Goal: Task Accomplishment & Management: Complete application form

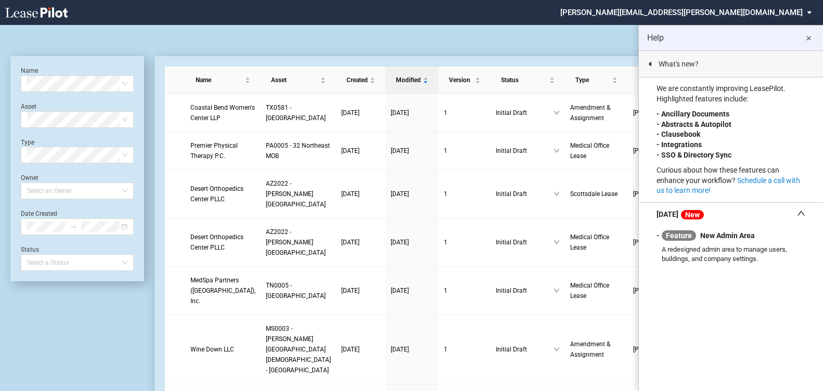
click at [810, 38] on md-icon "close" at bounding box center [808, 38] width 12 height 12
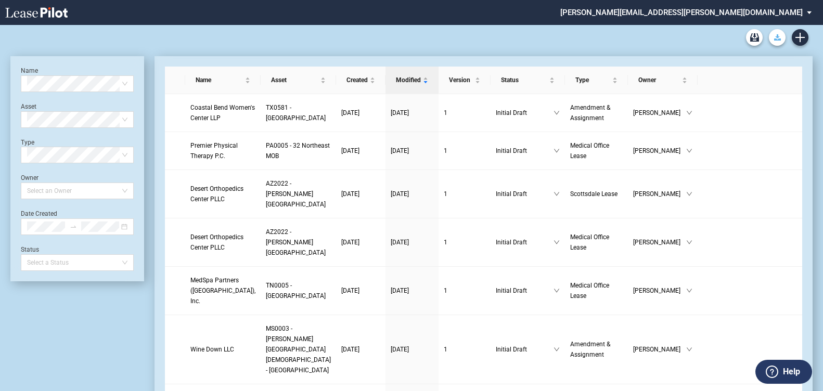
click at [774, 40] on icon "Download Blank Form" at bounding box center [777, 37] width 7 height 6
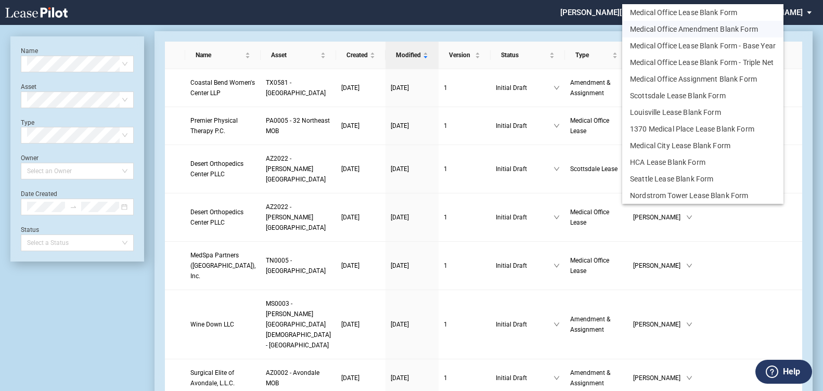
drag, startPoint x: 721, startPoint y: 30, endPoint x: 708, endPoint y: 40, distance: 16.0
click at [721, 31] on button "Medical Office Amendment Blank Form" at bounding box center [702, 29] width 161 height 17
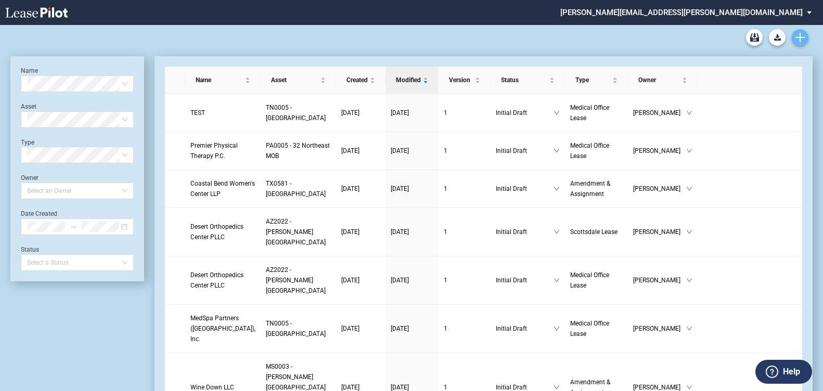
click at [806, 36] on link "Create new document" at bounding box center [799, 37] width 17 height 17
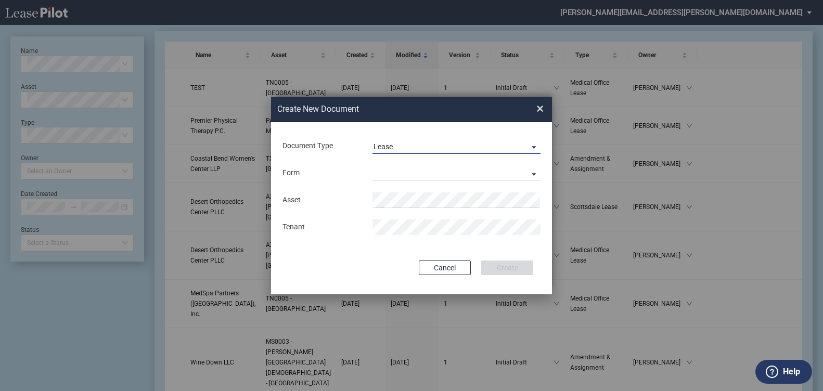
click at [526, 143] on span "Document Type: \aLease\a" at bounding box center [531, 146] width 12 height 10
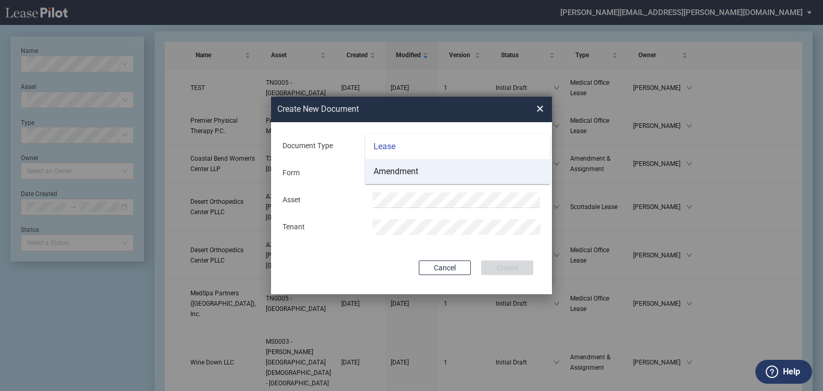
click at [437, 168] on md-option "Amendment" at bounding box center [457, 171] width 185 height 25
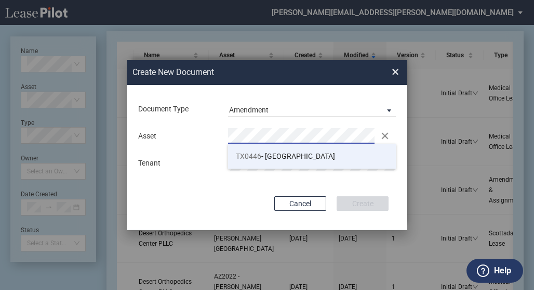
click at [277, 150] on li "TX0446 - Museum Medical Tower" at bounding box center [312, 155] width 168 height 25
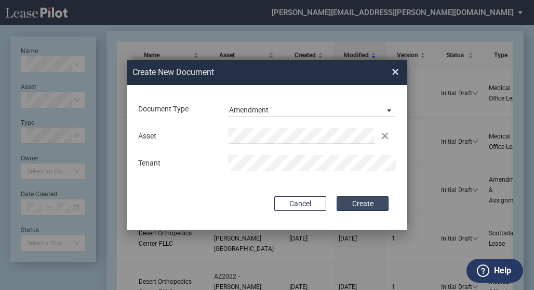
click at [367, 200] on button "Create" at bounding box center [363, 203] width 52 height 15
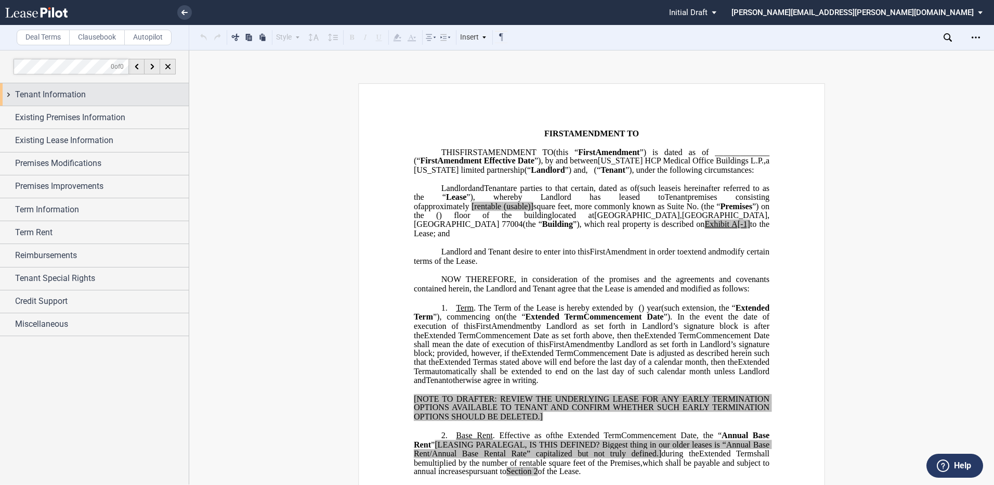
click at [9, 101] on div "Tenant Information" at bounding box center [94, 94] width 189 height 22
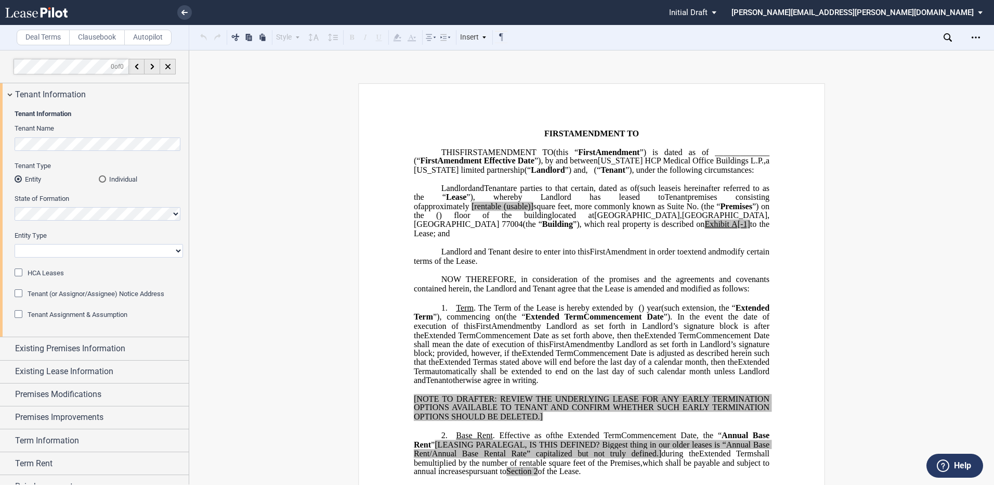
click at [109, 178] on md-radio-button "Individual" at bounding box center [141, 178] width 84 height 9
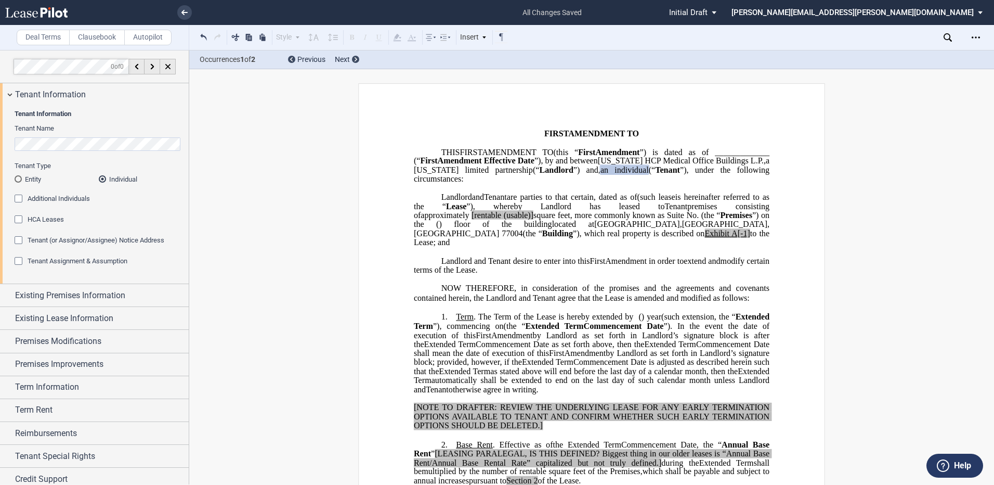
drag, startPoint x: 60, startPoint y: 261, endPoint x: 283, endPoint y: 312, distance: 228.9
click at [61, 260] on span "Tenant Assignment & Assumption" at bounding box center [78, 261] width 100 height 8
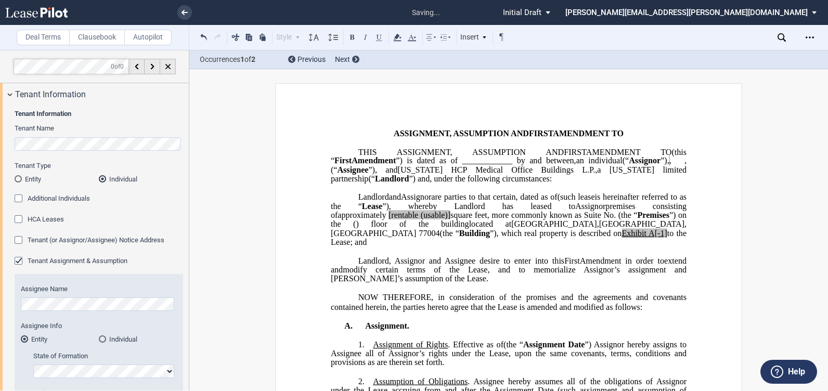
click at [103, 289] on div "Individual" at bounding box center [102, 338] width 7 height 7
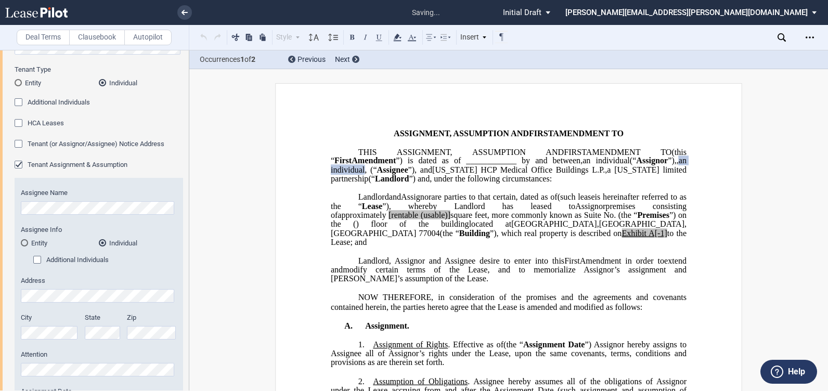
scroll to position [104, 0]
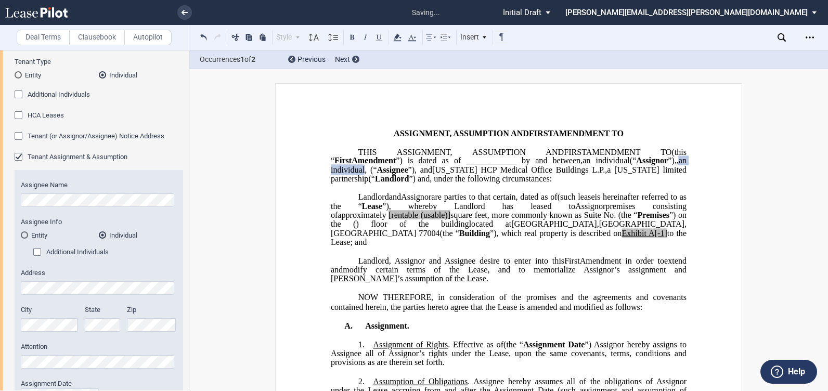
click at [359, 174] on span "an individual" at bounding box center [510, 165] width 358 height 18
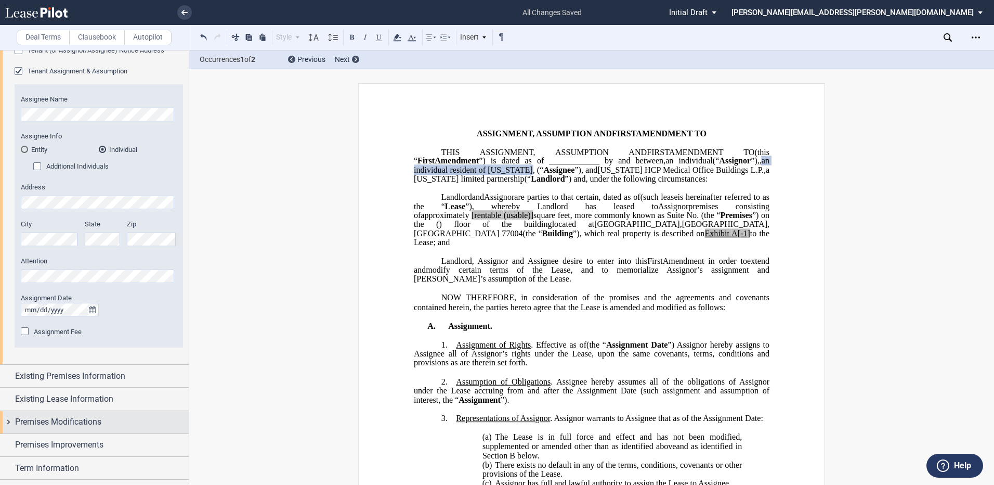
scroll to position [208, 0]
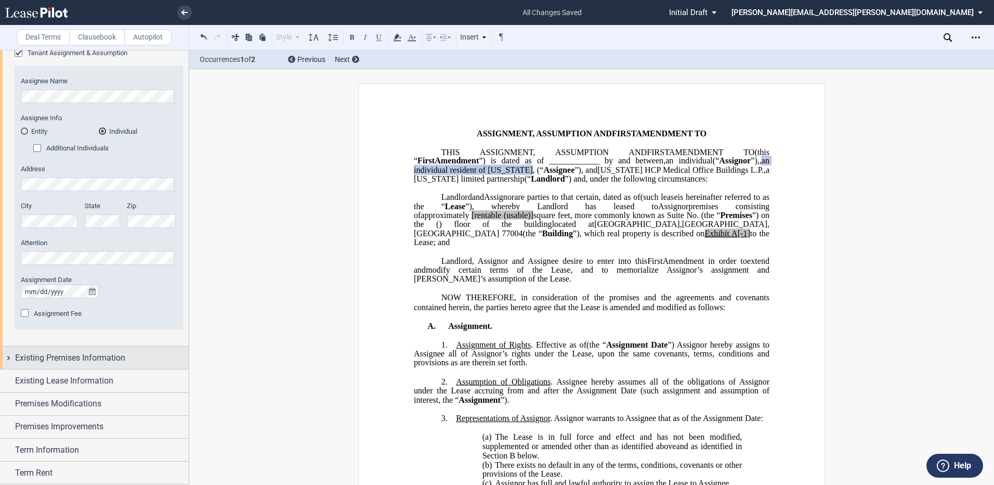
click at [4, 289] on div "Existing Premises Information" at bounding box center [94, 357] width 189 height 22
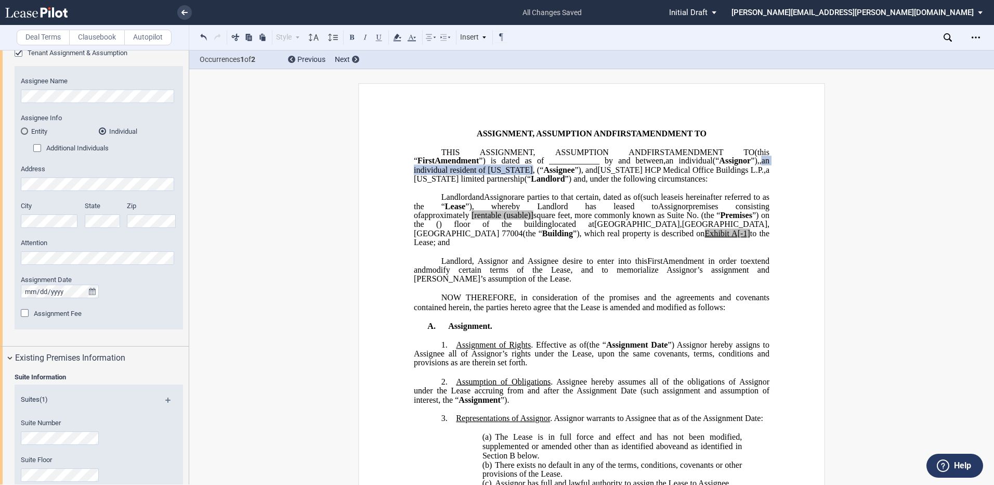
scroll to position [312, 0]
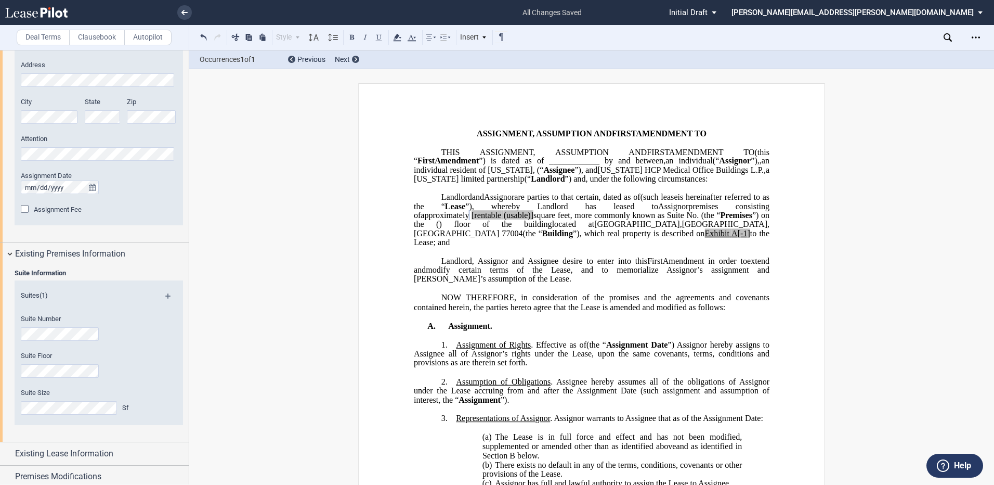
drag, startPoint x: 640, startPoint y: 236, endPoint x: 692, endPoint y: 247, distance: 53.2
click at [501, 220] on span "[rentable" at bounding box center [487, 215] width 30 height 9
click at [531, 220] on span "(usable)]" at bounding box center [516, 215] width 30 height 9
drag, startPoint x: 671, startPoint y: 232, endPoint x: 753, endPoint y: 241, distance: 82.6
click at [539, 229] on span "approximately ﻿ ﻿ rentable (usable)] square feet, more commonly known as Suite …" at bounding box center [593, 220] width 358 height 18
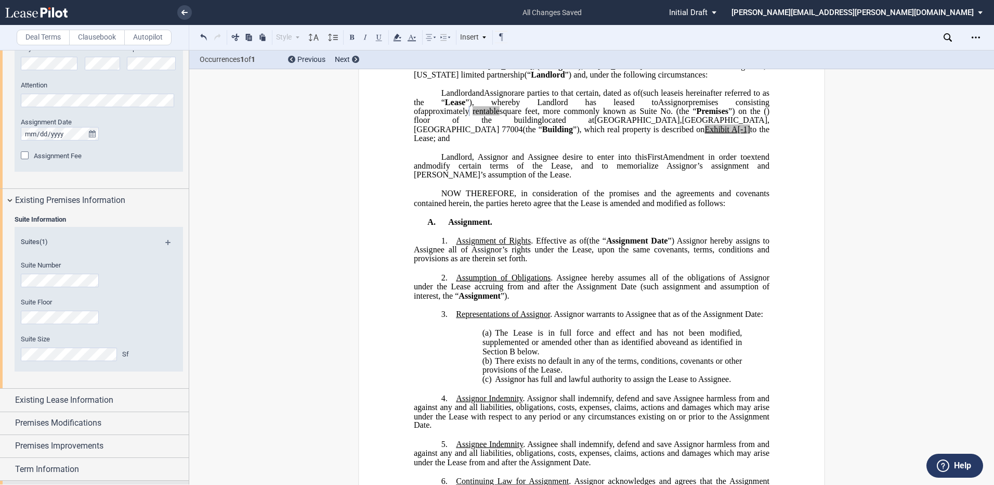
scroll to position [416, 0]
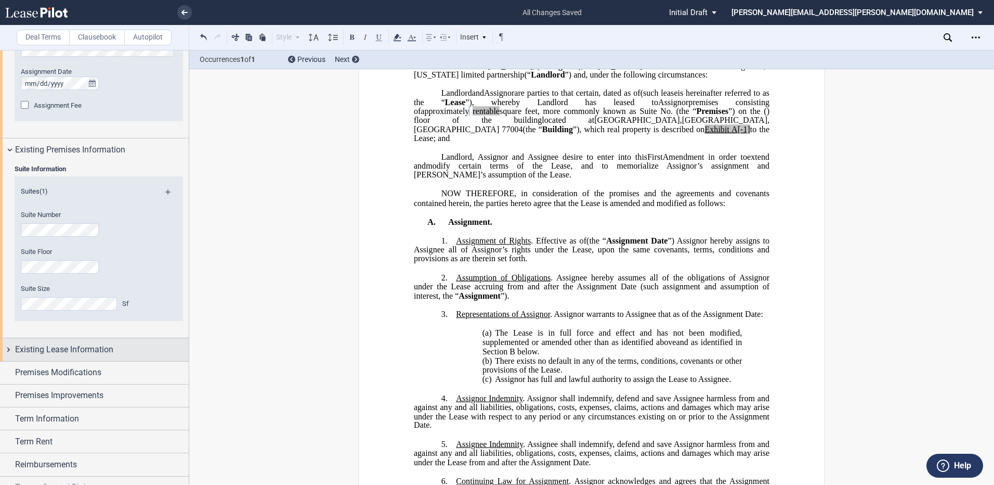
click at [8, 289] on div "Existing Lease Information" at bounding box center [94, 349] width 189 height 22
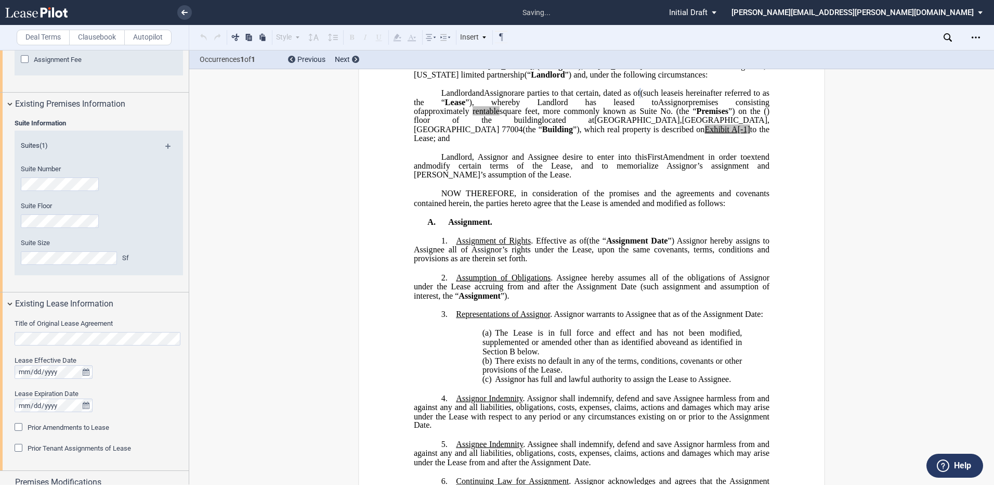
scroll to position [520, 0]
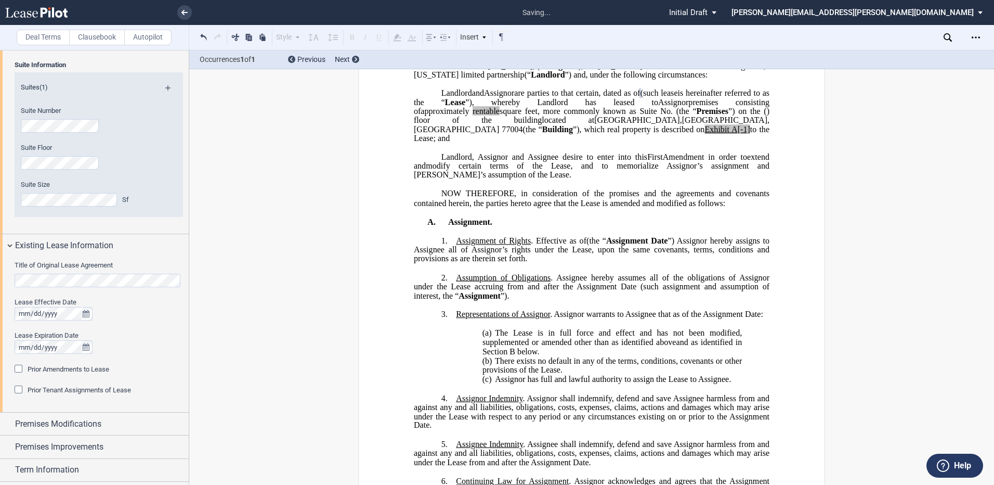
click at [16, 289] on div "Prior Amendments to Lease" at bounding box center [20, 369] width 10 height 10
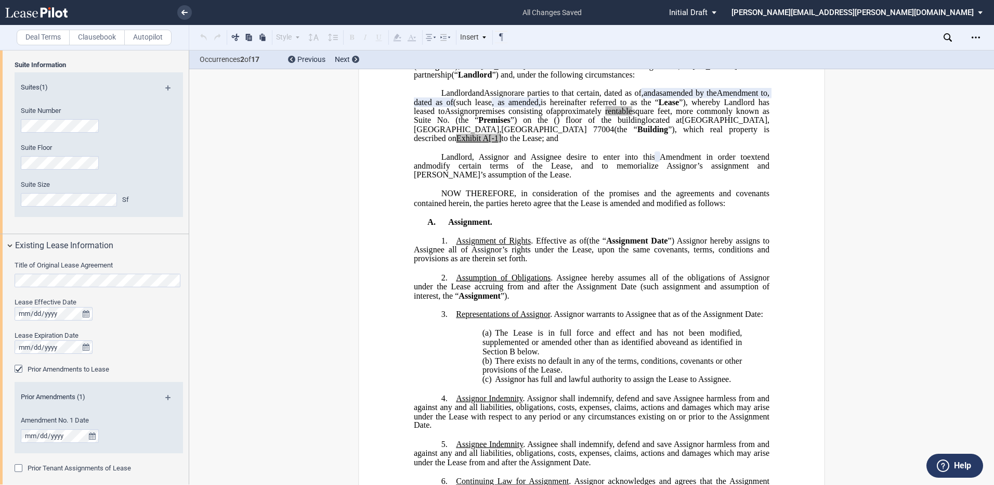
click at [165, 289] on md-icon at bounding box center [172, 401] width 14 height 12
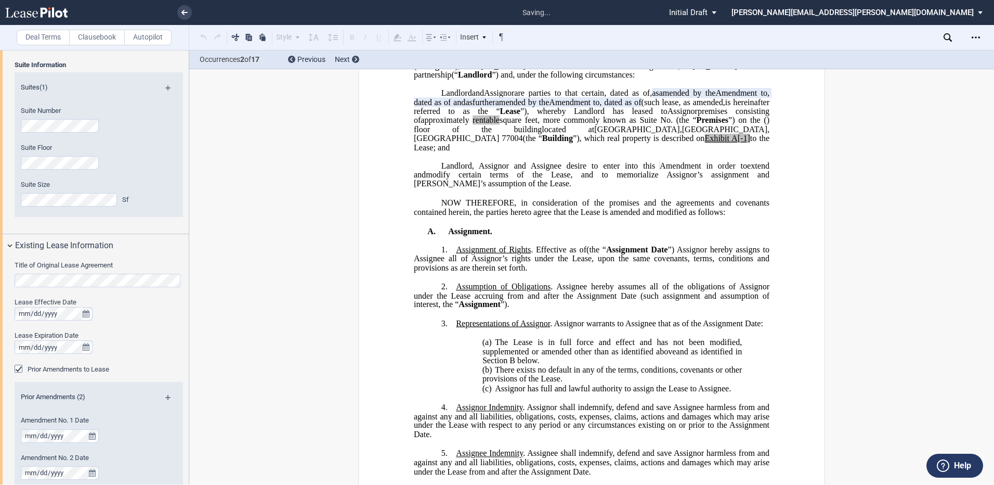
scroll to position [572, 0]
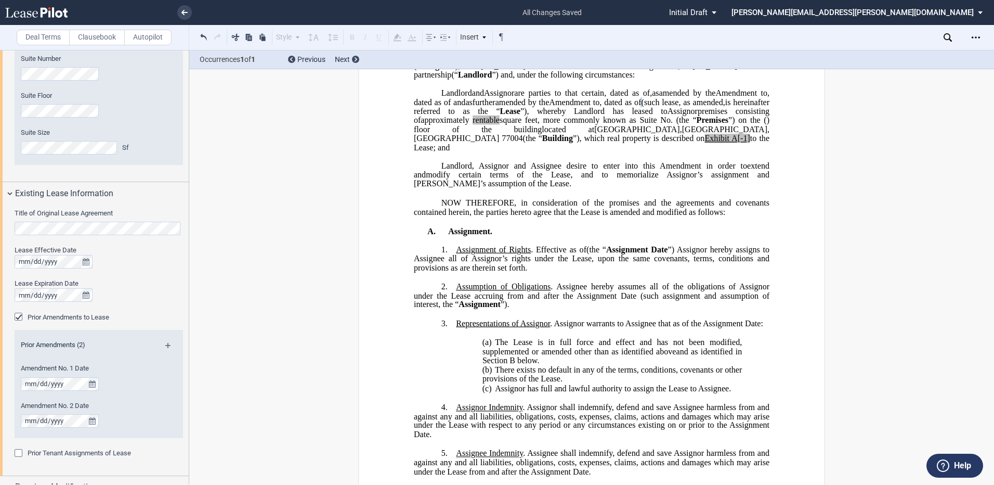
drag, startPoint x: 487, startPoint y: 173, endPoint x: 539, endPoint y: 190, distance: 54.7
click at [539, 143] on span "A[-1]" at bounding box center [741, 138] width 19 height 9
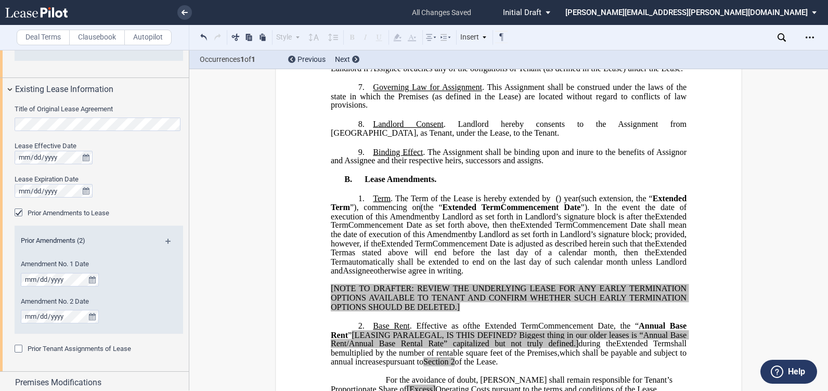
scroll to position [780, 0]
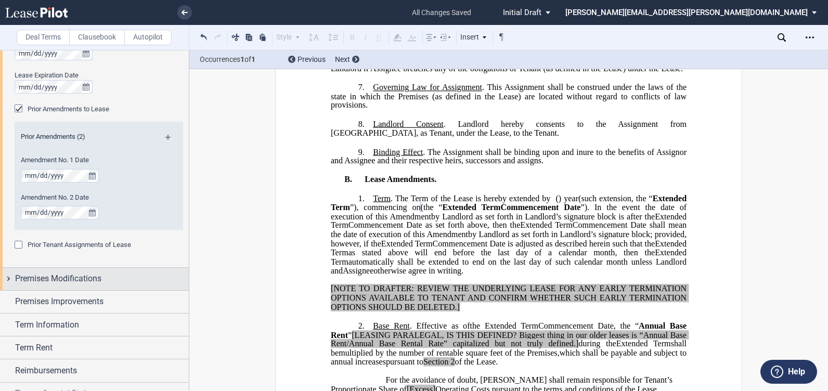
click at [9, 277] on div "Premises Modifications" at bounding box center [94, 279] width 189 height 22
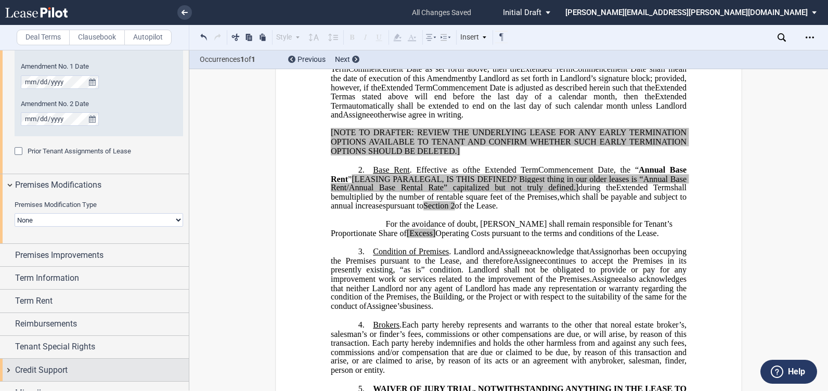
scroll to position [887, 0]
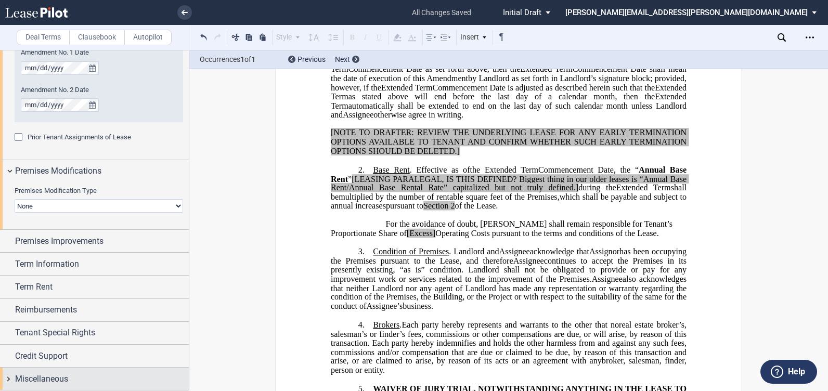
click at [8, 289] on div "Miscellaneous" at bounding box center [94, 379] width 189 height 22
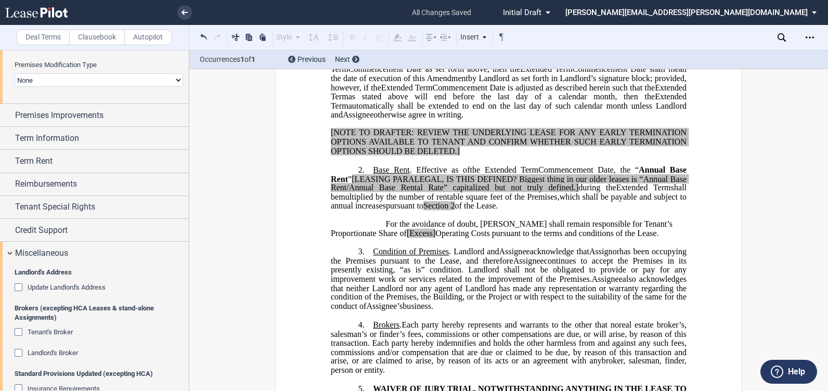
scroll to position [1147, 0]
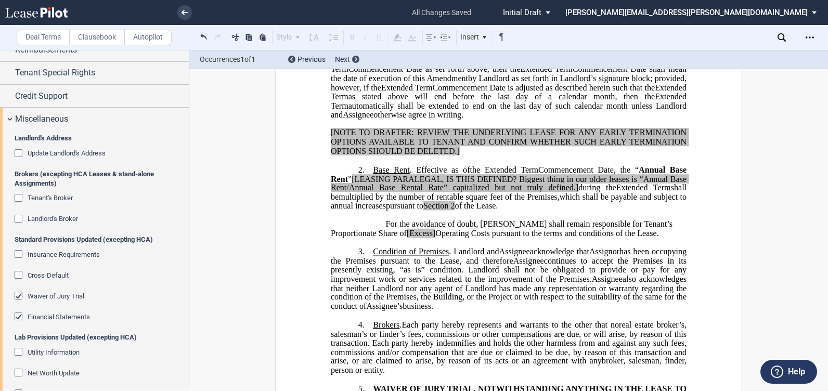
click at [19, 199] on div "Tenant's Broker" at bounding box center [20, 199] width 10 height 10
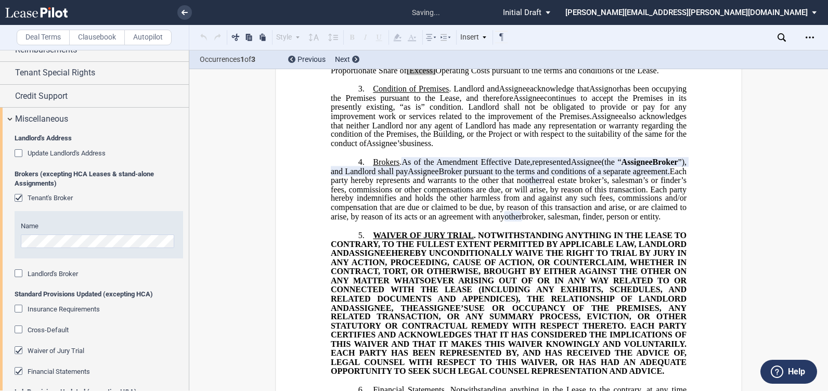
scroll to position [872, 0]
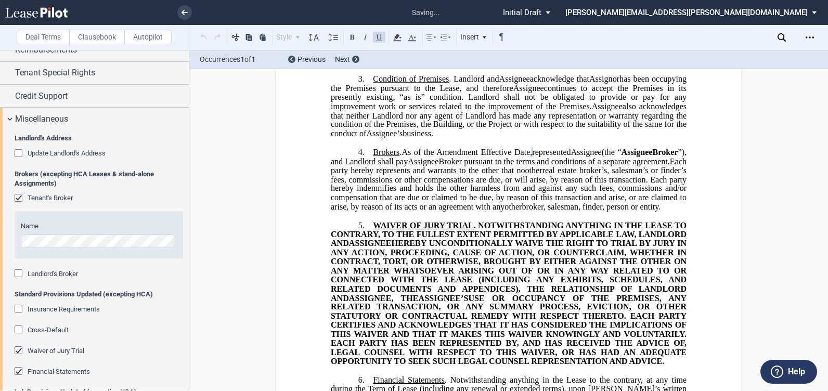
click at [16, 271] on div "Landlord's Broker" at bounding box center [20, 274] width 10 height 10
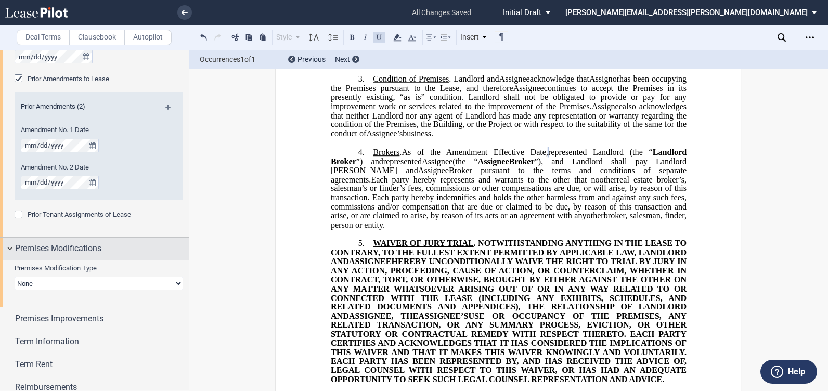
scroll to position [835, 0]
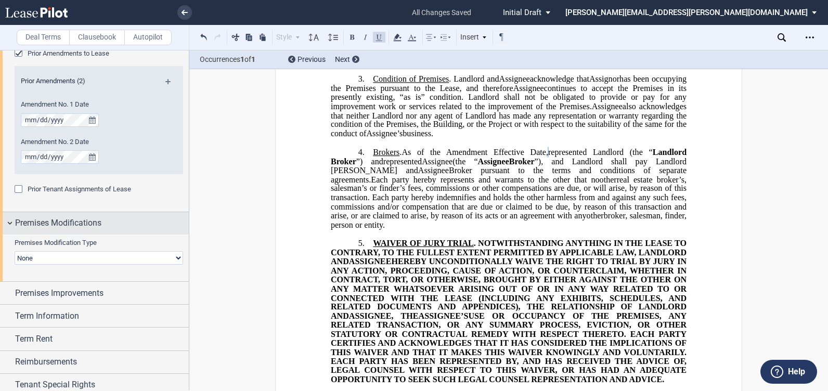
click at [10, 225] on div "Premises Modifications" at bounding box center [94, 223] width 189 height 22
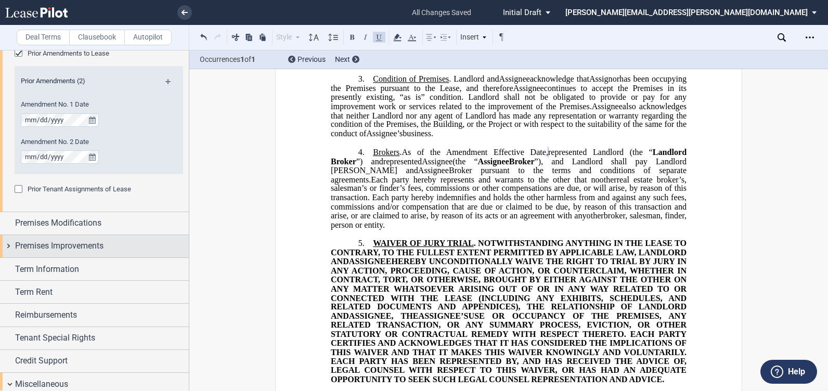
click at [9, 250] on div "Premises Improvements" at bounding box center [94, 246] width 189 height 22
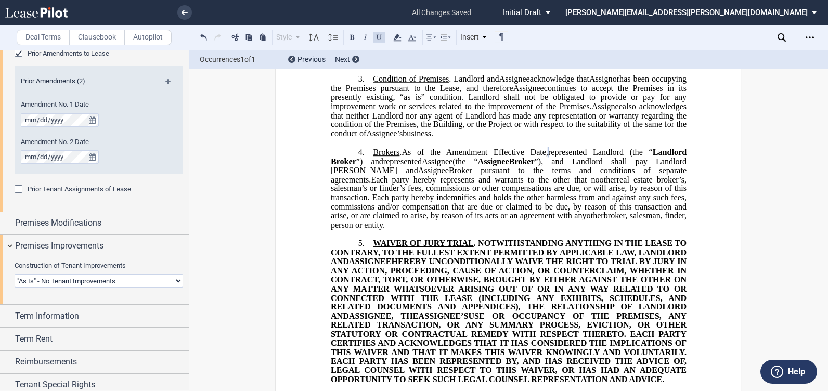
scroll to position [939, 0]
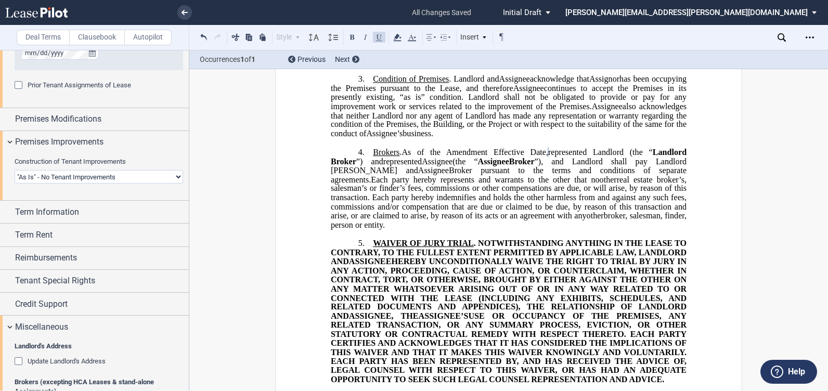
click at [176, 178] on select "Landlord Constructs Tenant Improvements Tenant Constructs Tenant Improvements "…" at bounding box center [99, 177] width 168 height 14
select select "landlord"
click at [15, 170] on select "Landlord Constructs Tenant Improvements Tenant Constructs Tenant Improvements "…" at bounding box center [99, 177] width 168 height 14
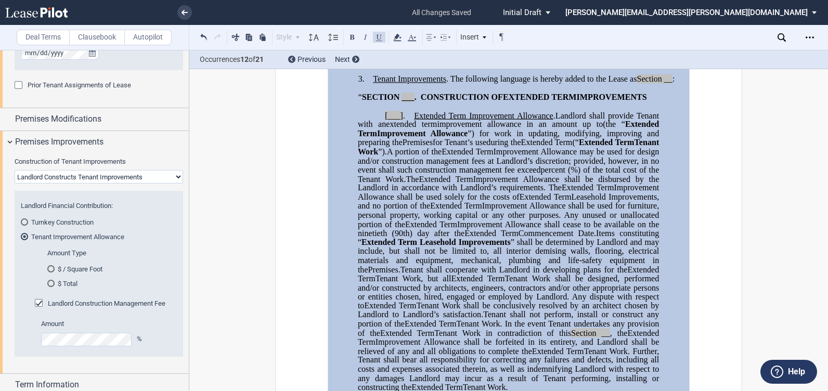
click at [76, 264] on md-radio-button "$ / Square Foot" at bounding box center [108, 268] width 123 height 9
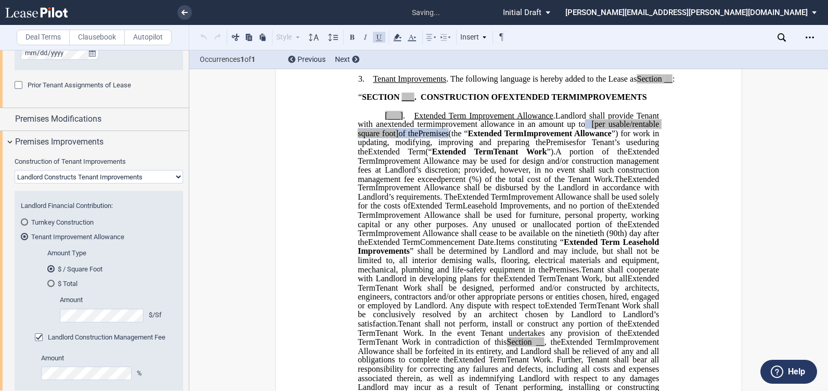
click at [108, 289] on div "Amount $/Sf" at bounding box center [108, 313] width 123 height 37
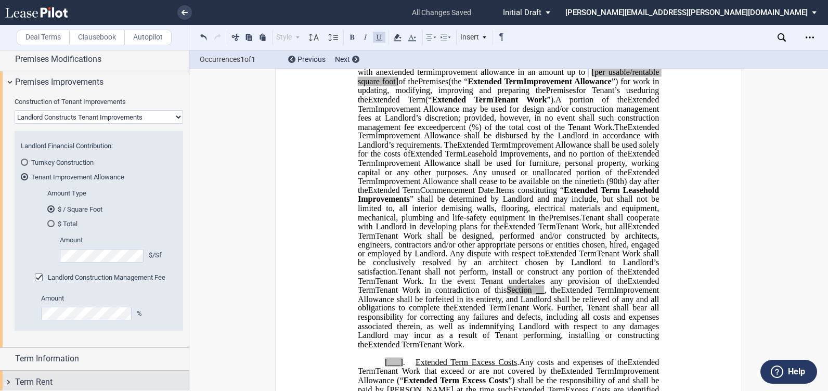
scroll to position [1043, 0]
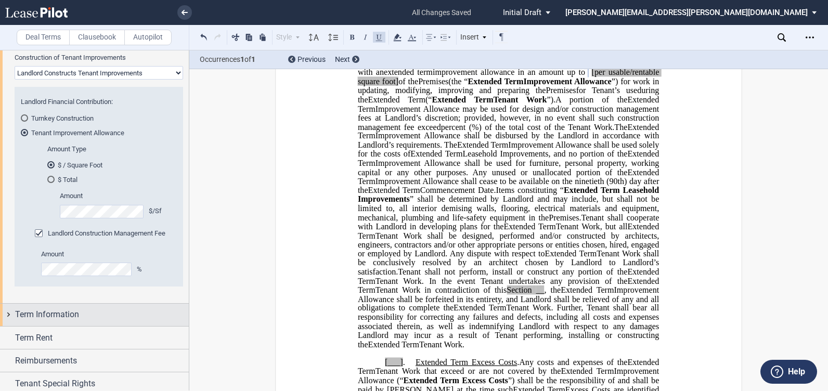
click at [10, 289] on div "Term Information" at bounding box center [94, 315] width 189 height 22
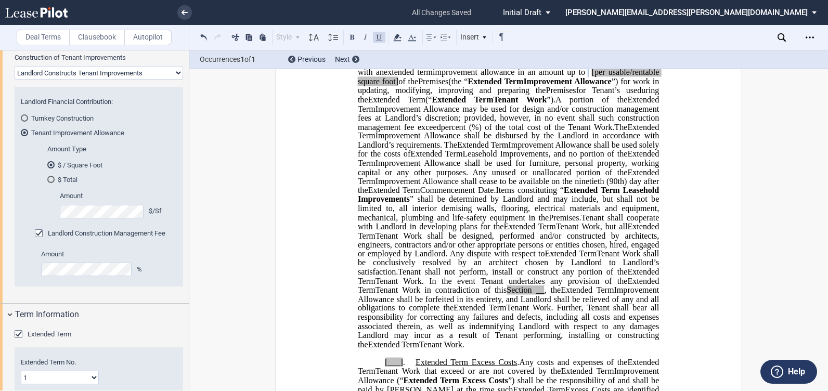
scroll to position [1147, 0]
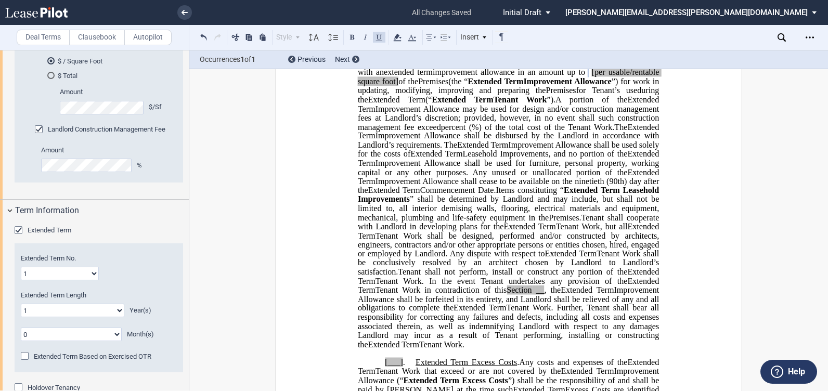
click at [90, 275] on select "1 2 3 4 5 6 7 8 9 10 11 12 13 14 15 16 17 18 19 20" at bounding box center [60, 274] width 78 height 14
select select "number:2"
click at [21, 267] on select "1 2 3 4 5 6 7 8 9 10 11 12 13 14 15 16 17 18 19 20" at bounding box center [60, 274] width 78 height 14
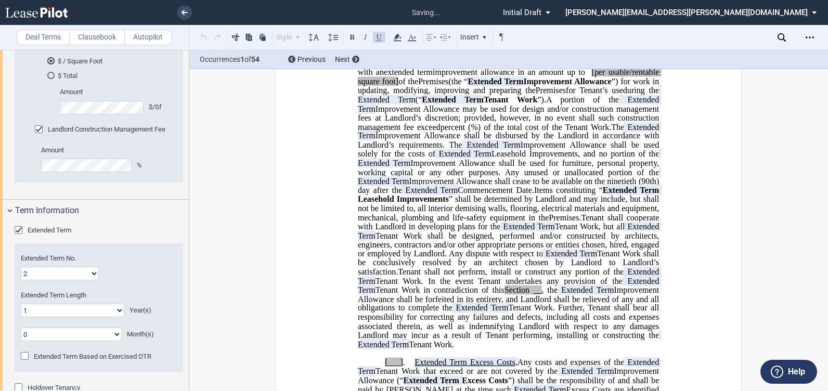
scroll to position [933, 0]
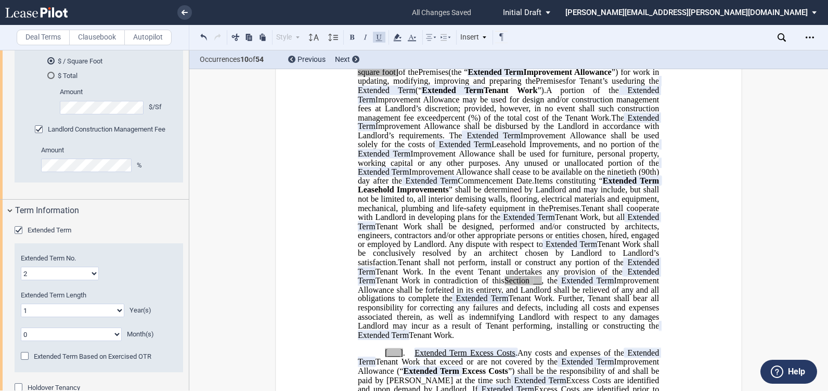
click at [118, 289] on select "0 1 2 3 4 5 6 7 8 9 10 11 12 13 14 15 16 17 18 19 20" at bounding box center [72, 311] width 103 height 14
select select "number:5"
click at [21, 289] on select "0 1 2 3 4 5 6 7 8 9 10 11 12 13 14 15 16 17 18 19 20" at bounding box center [72, 311] width 103 height 14
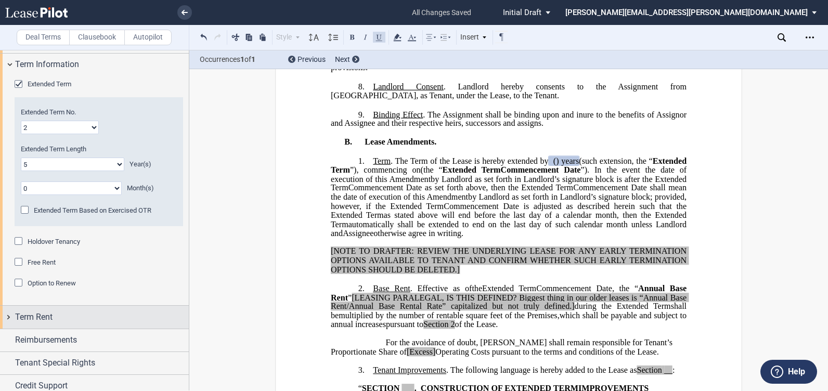
scroll to position [1303, 0]
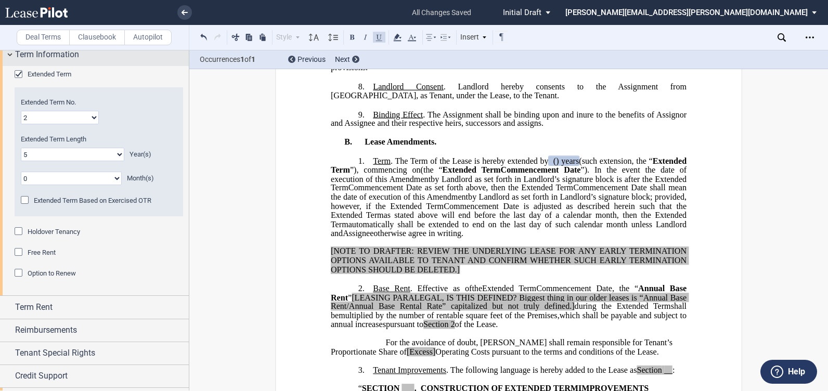
click at [10, 55] on div "Term Information" at bounding box center [94, 55] width 189 height 22
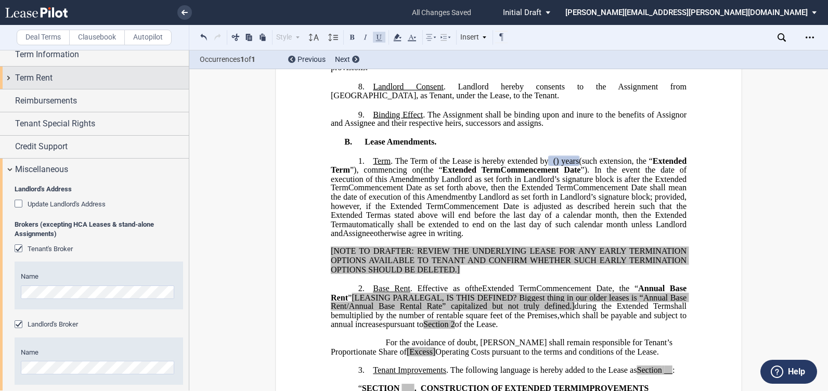
click at [8, 80] on div "Term Rent" at bounding box center [94, 78] width 189 height 22
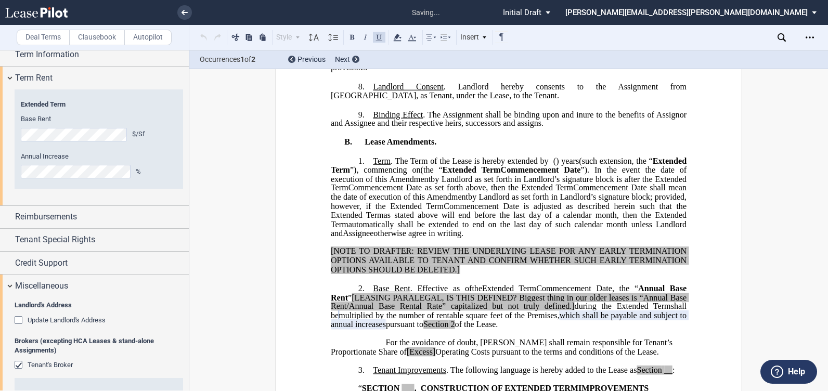
scroll to position [745, 0]
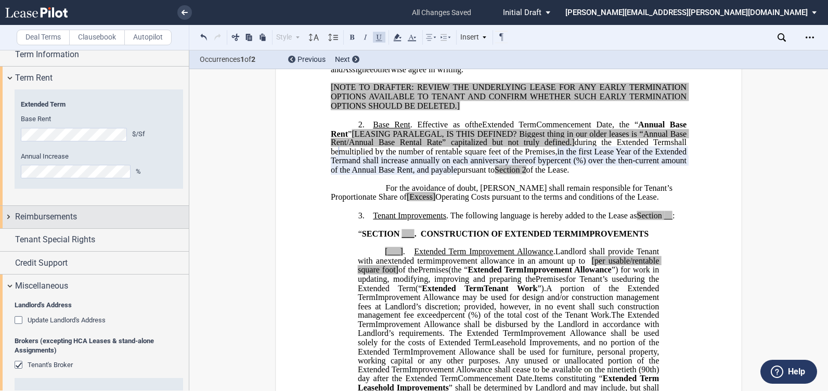
click at [5, 217] on div "Reimbursements" at bounding box center [94, 217] width 189 height 22
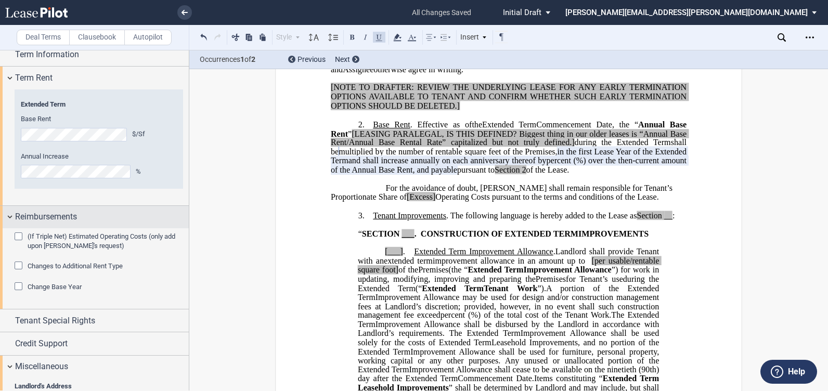
click at [5, 217] on div "Reimbursements" at bounding box center [94, 217] width 189 height 22
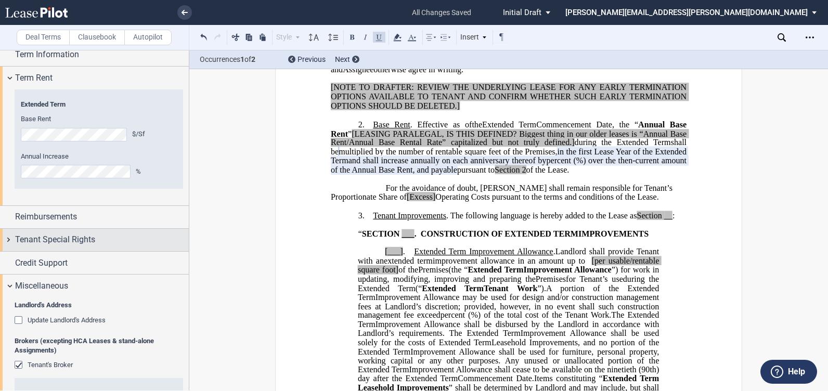
click at [12, 239] on div "Tenant Special Rights" at bounding box center [94, 240] width 189 height 22
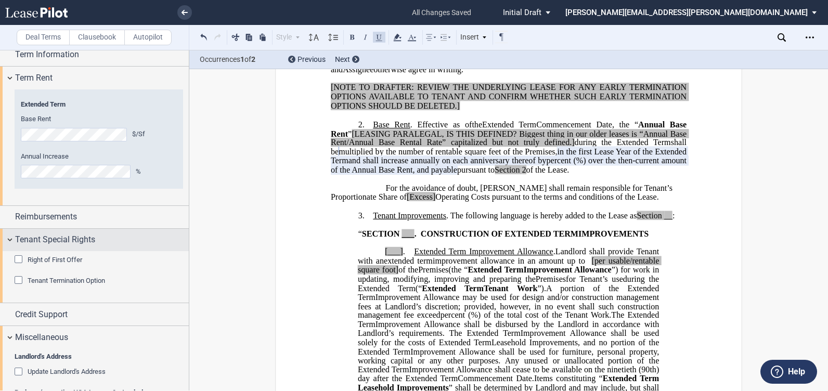
click at [12, 238] on div "Tenant Special Rights" at bounding box center [94, 240] width 189 height 22
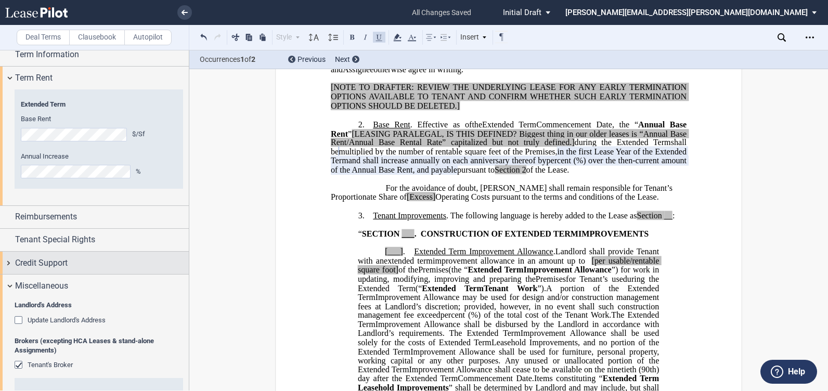
scroll to position [1355, 0]
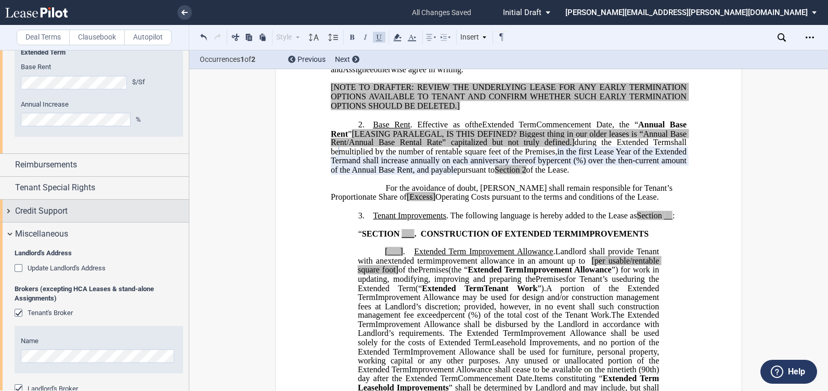
click at [3, 213] on div "Credit Support" at bounding box center [94, 211] width 189 height 22
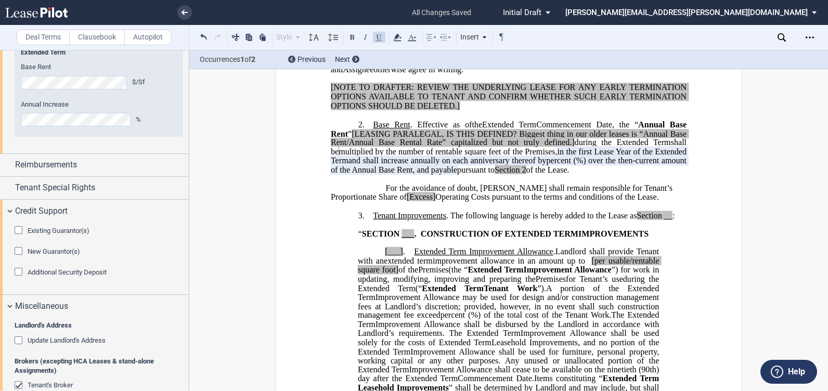
click at [106, 38] on label "Clausebook" at bounding box center [97, 38] width 56 height 16
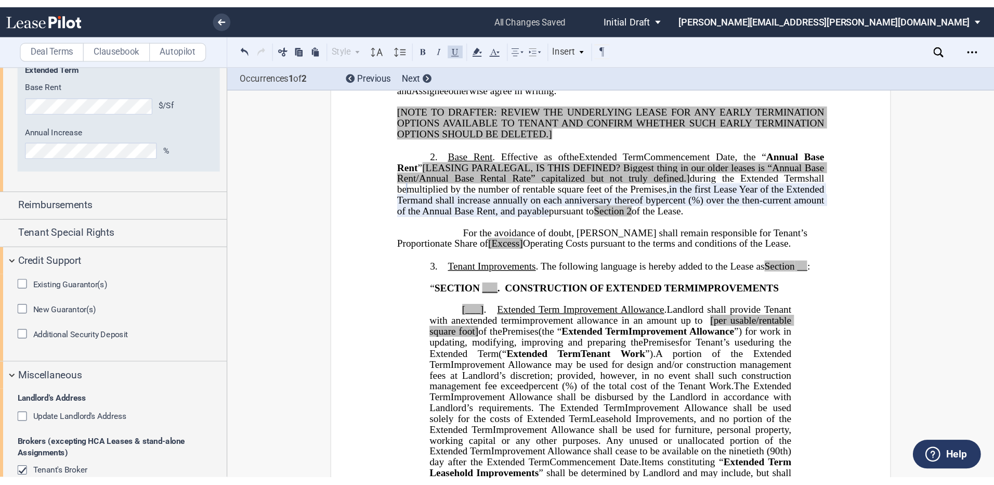
scroll to position [0, 0]
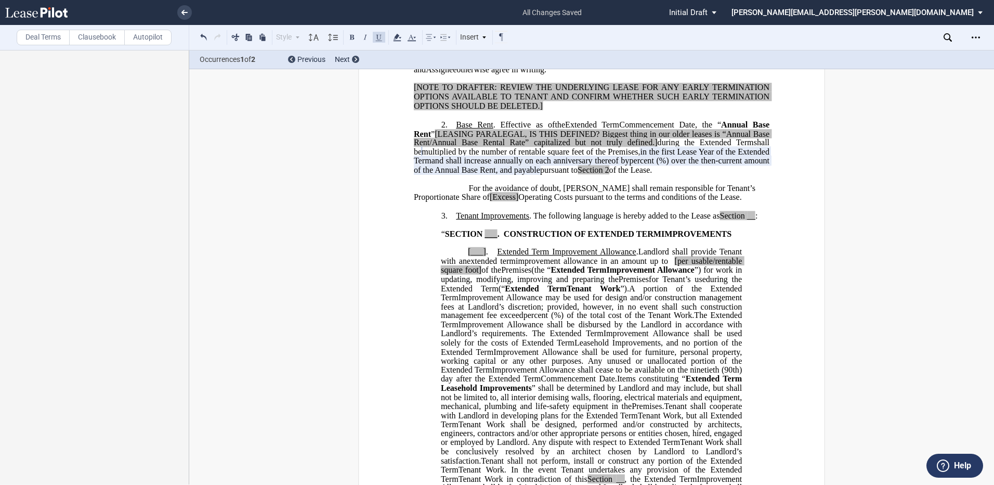
click at [38, 37] on label "Deal Terms" at bounding box center [43, 38] width 53 height 16
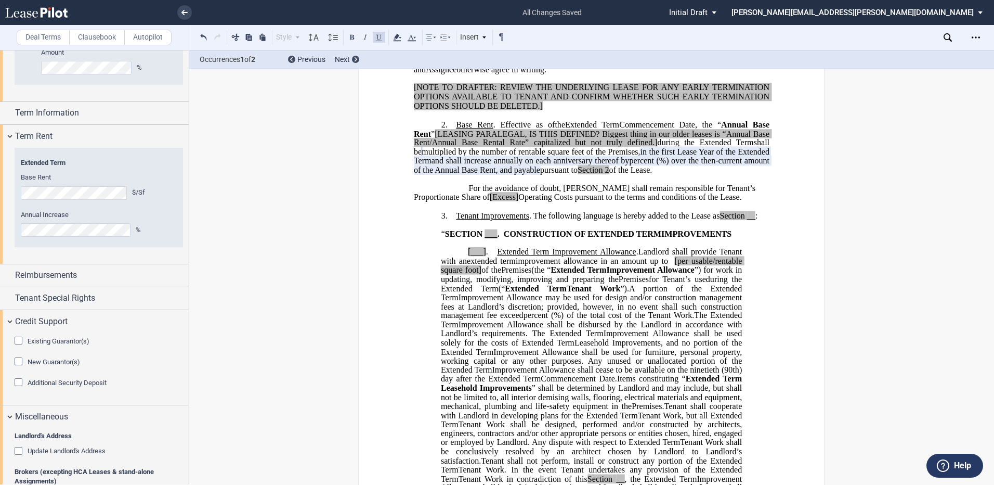
scroll to position [1248, 0]
click at [19, 289] on div "Additional Security Deposit" at bounding box center [20, 380] width 10 height 10
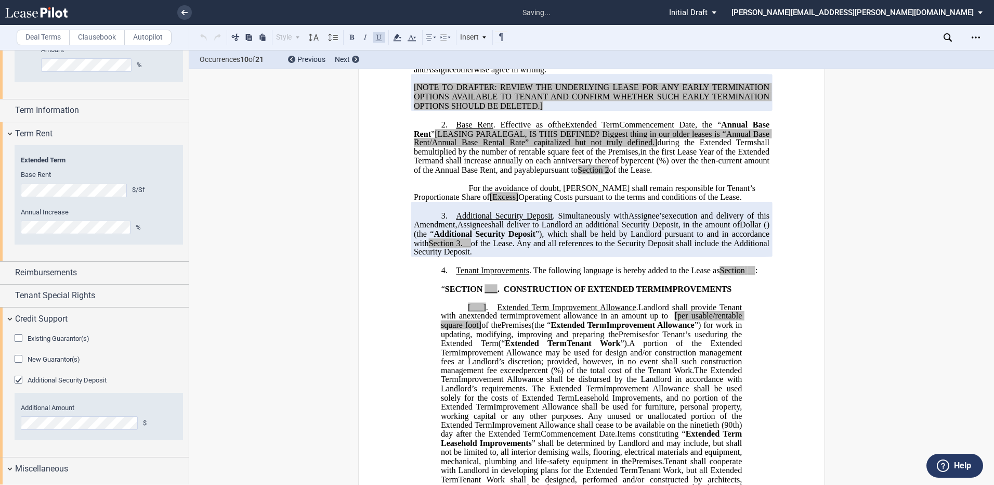
drag, startPoint x: 456, startPoint y: 254, endPoint x: 549, endPoint y: 257, distance: 92.1
click at [456, 220] on span "Additional Security Deposit" at bounding box center [504, 215] width 97 height 9
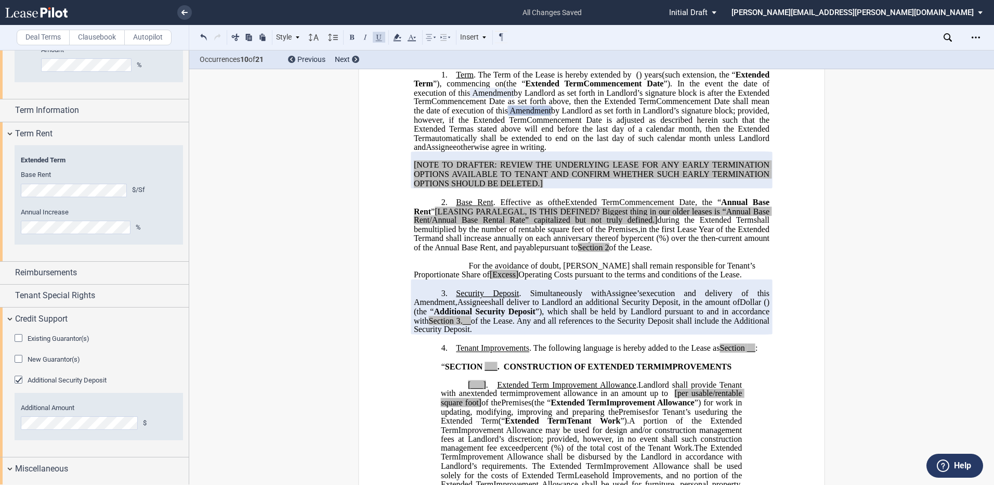
scroll to position [693, 0]
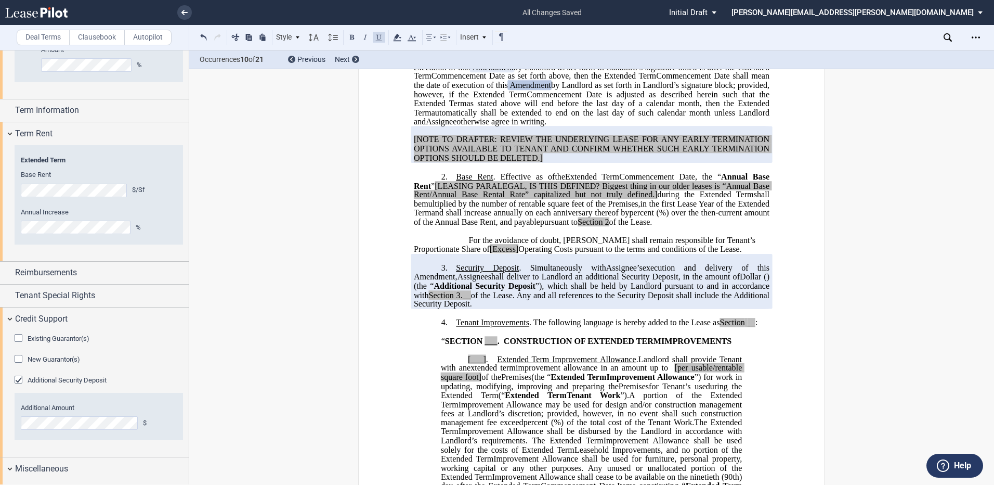
click at [519, 272] on span ". Simultaneously with" at bounding box center [562, 267] width 87 height 9
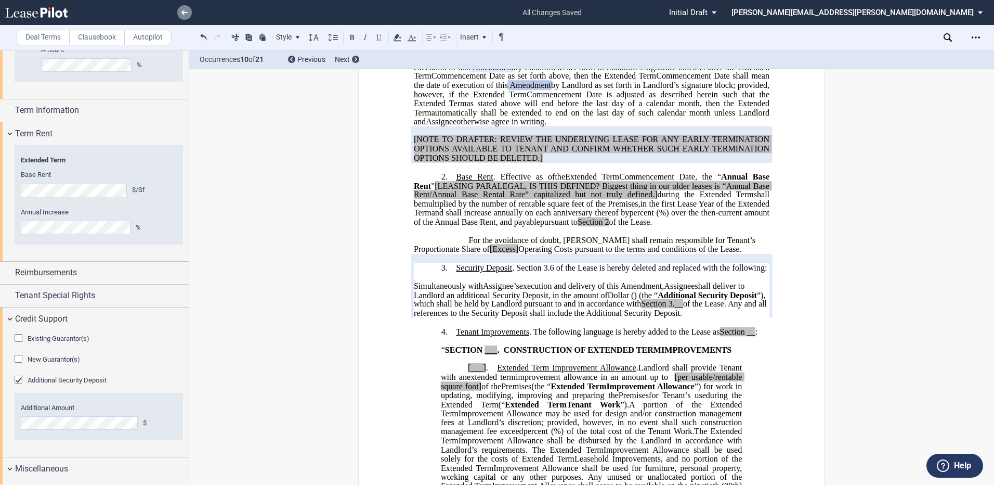
click at [184, 12] on use at bounding box center [184, 12] width 6 height 5
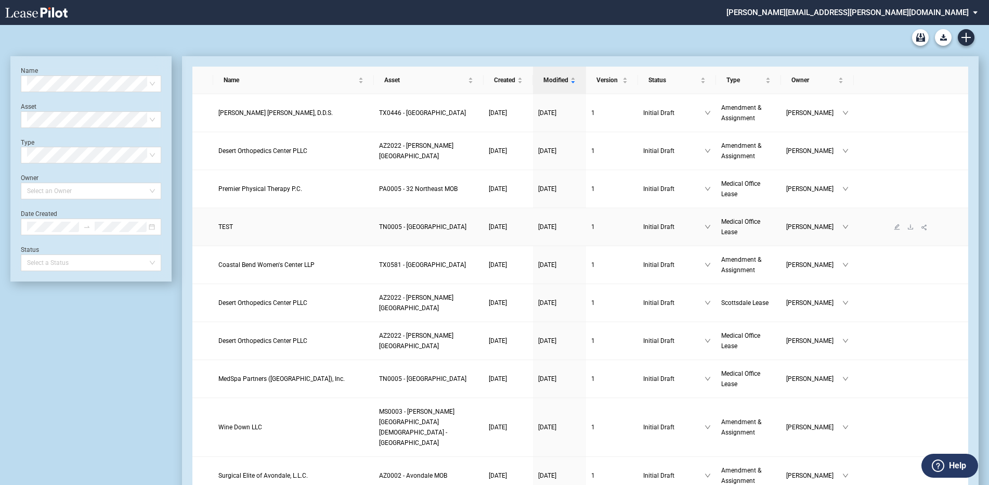
click at [223, 228] on span "TEST" at bounding box center [225, 226] width 15 height 7
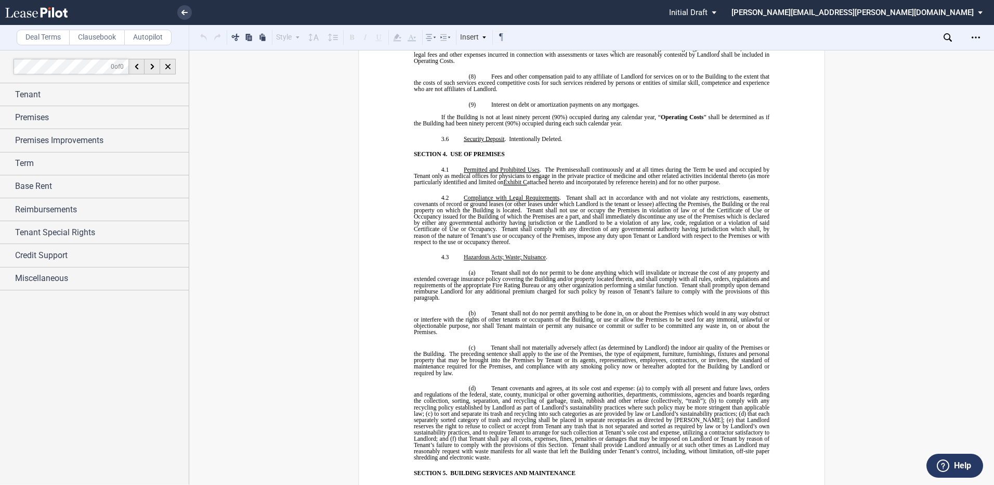
scroll to position [2340, 0]
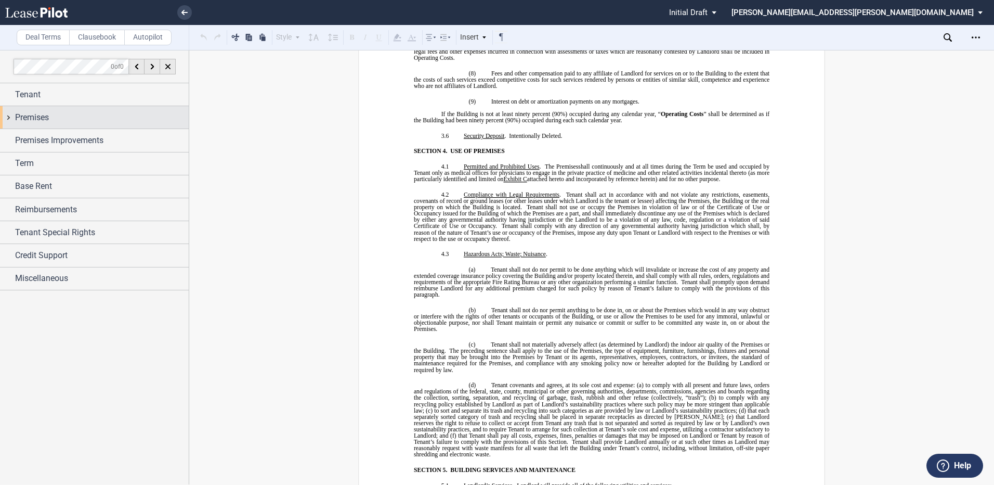
click at [8, 117] on div "Premises" at bounding box center [94, 117] width 189 height 22
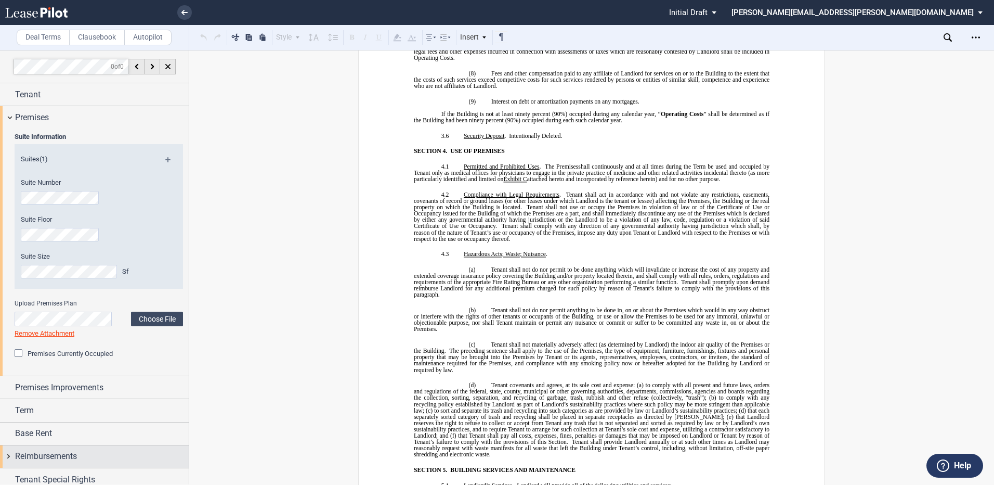
click at [32, 453] on span "Reimbursements" at bounding box center [46, 456] width 62 height 12
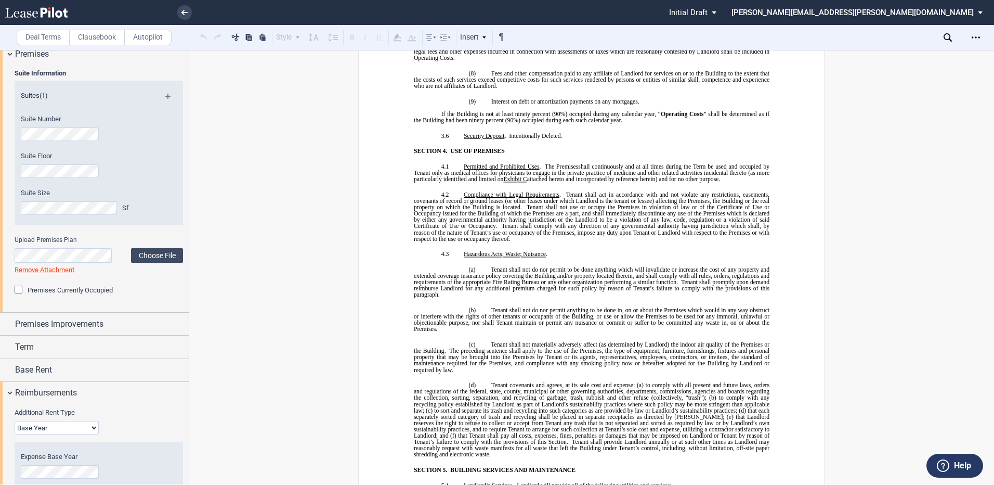
scroll to position [196, 0]
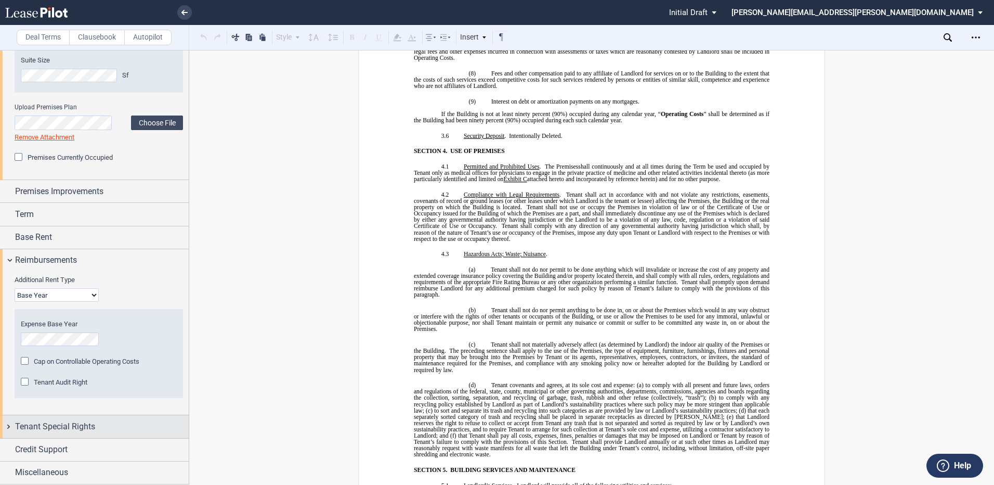
click at [42, 428] on span "Tenant Special Rights" at bounding box center [55, 426] width 80 height 12
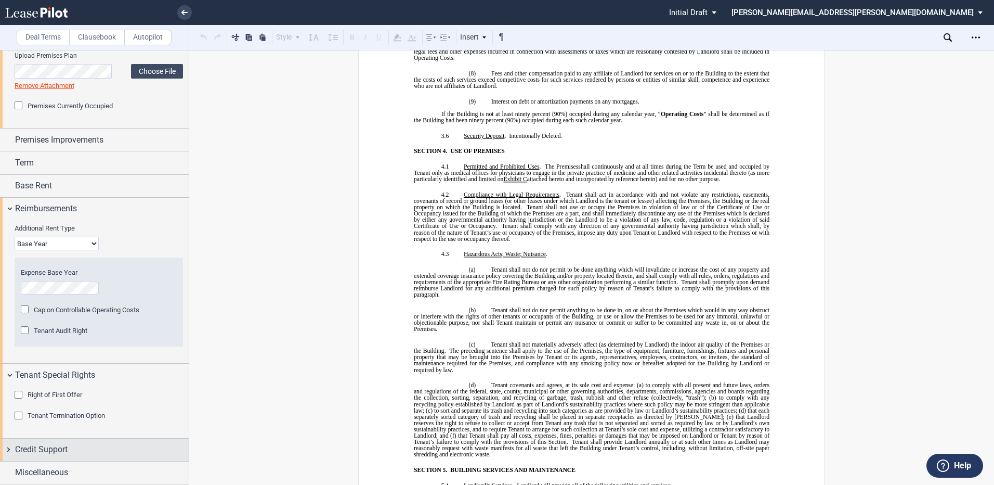
click at [47, 452] on span "Credit Support" at bounding box center [41, 449] width 53 height 12
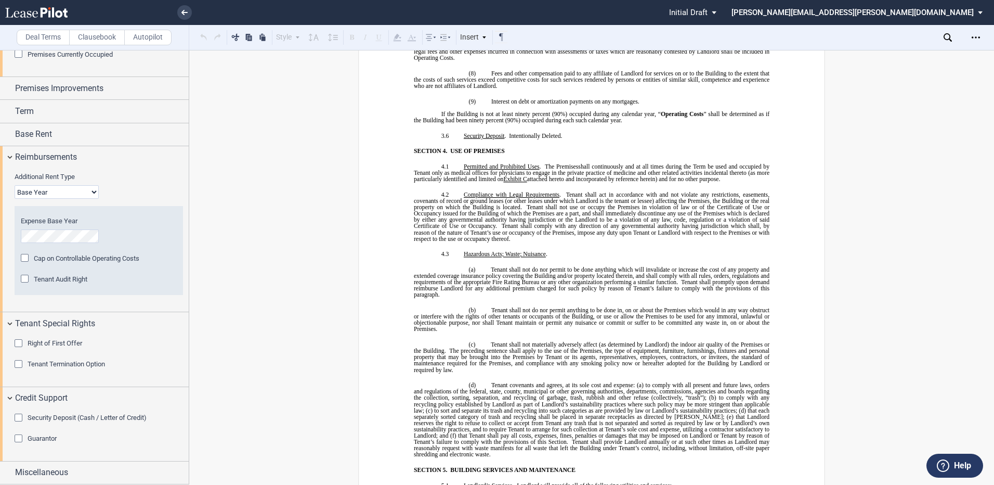
click at [16, 418] on div "Security Deposit (Cash / Letter of Credit)" at bounding box center [20, 418] width 10 height 10
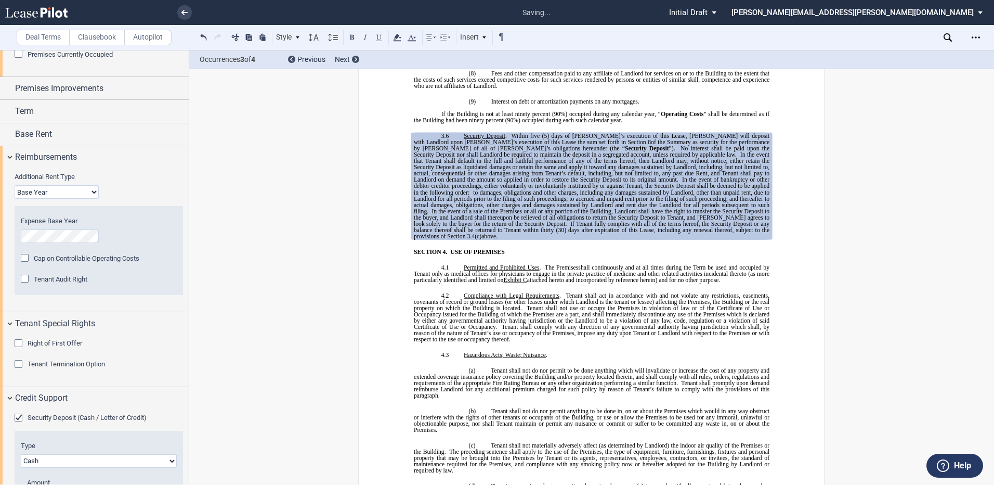
drag, startPoint x: 506, startPoint y: 142, endPoint x: 693, endPoint y: 238, distance: 210.2
click at [693, 238] on p "3.6 Security Deposit . Within five (5) days of Tenant’s execution of this Lease…" at bounding box center [592, 186] width 356 height 107
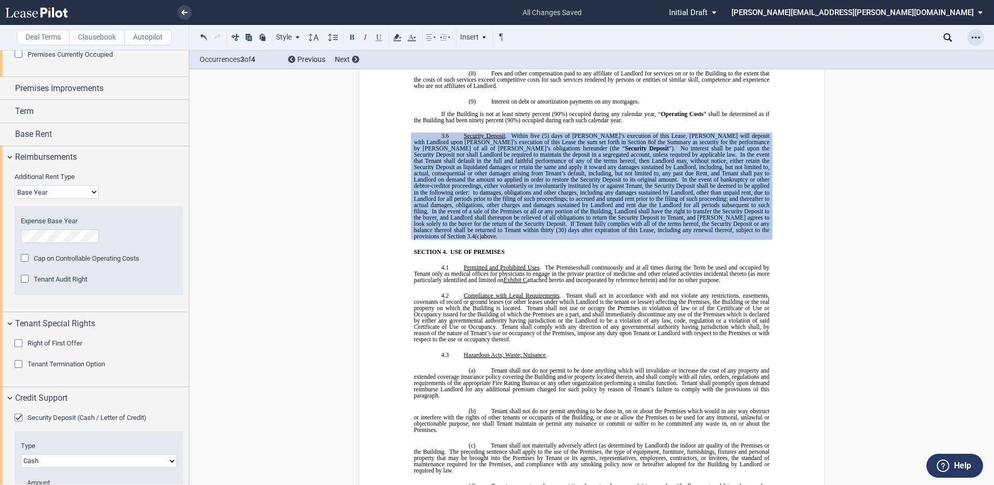
click at [980, 37] on div "Open Lease options menu" at bounding box center [976, 37] width 17 height 17
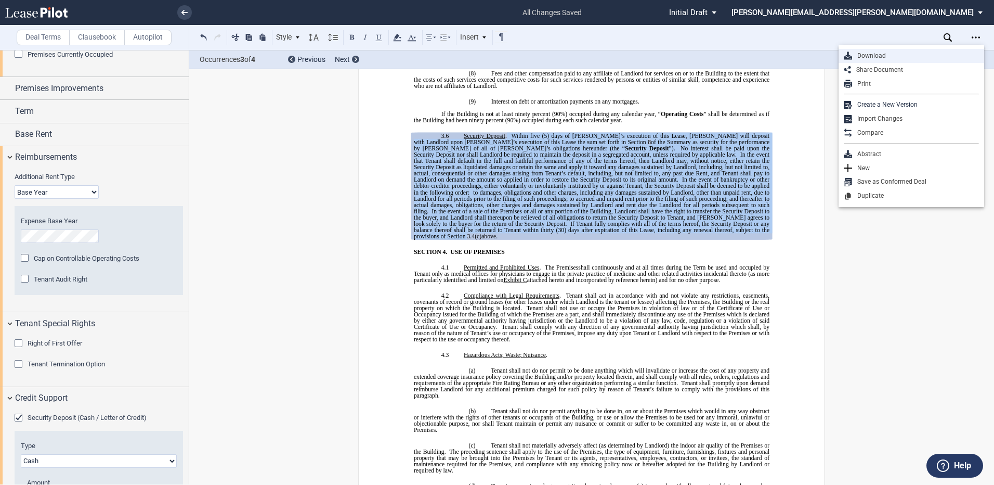
click at [887, 57] on div "Download" at bounding box center [915, 55] width 127 height 9
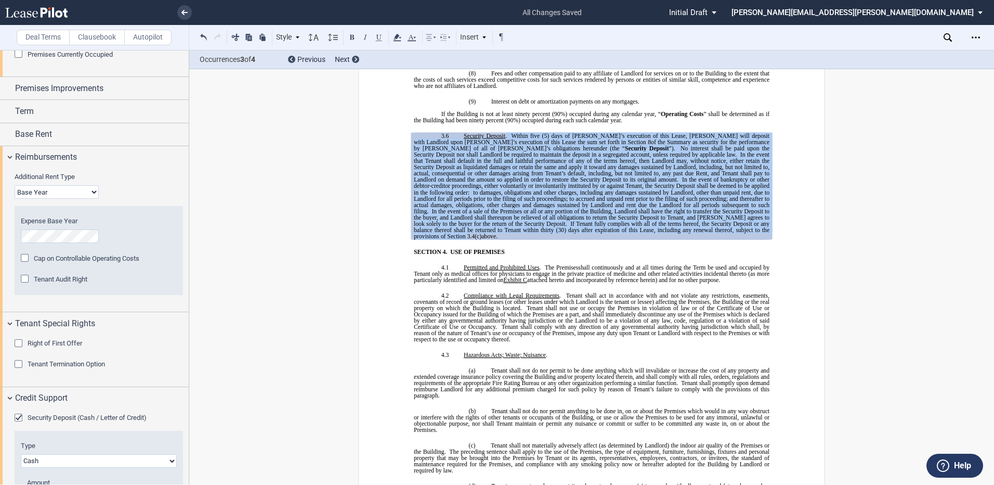
click at [21, 418] on div "Security Deposit (Cash / Letter of Credit)" at bounding box center [20, 418] width 10 height 10
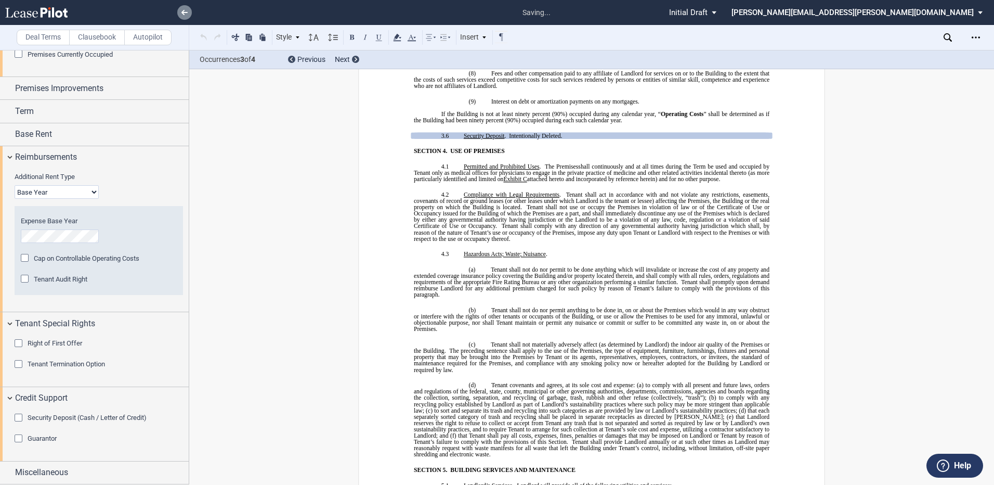
click at [185, 12] on use at bounding box center [184, 12] width 6 height 5
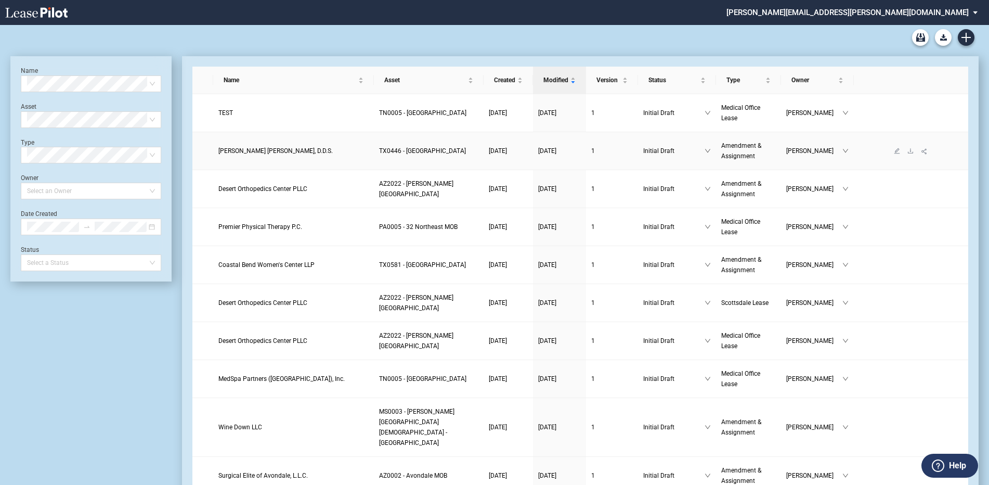
click at [255, 152] on span "[PERSON_NAME] [PERSON_NAME], D.D.S." at bounding box center [275, 150] width 114 height 7
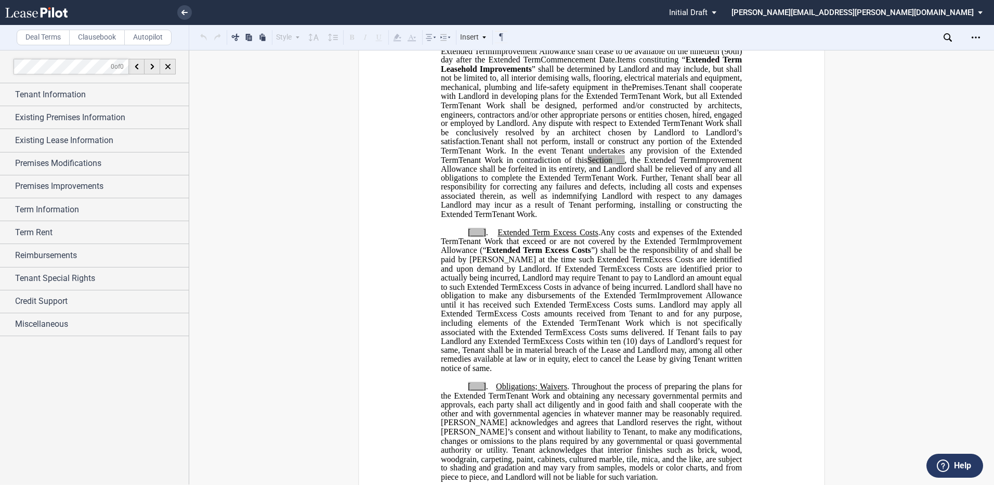
scroll to position [676, 0]
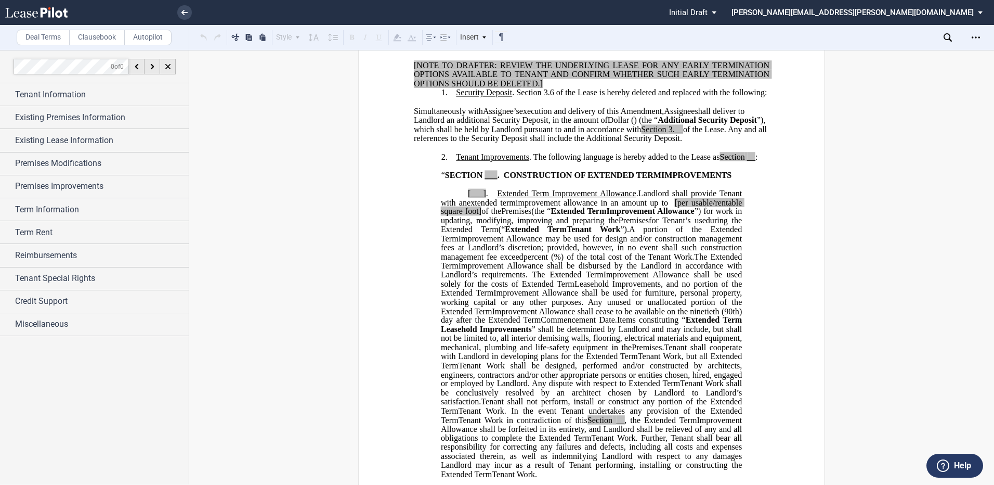
drag, startPoint x: 545, startPoint y: 147, endPoint x: 510, endPoint y: 143, distance: 35.5
click at [545, 124] on span "shall deliver to Landlord an additional Security Deposit, in the amount of" at bounding box center [580, 115] width 333 height 18
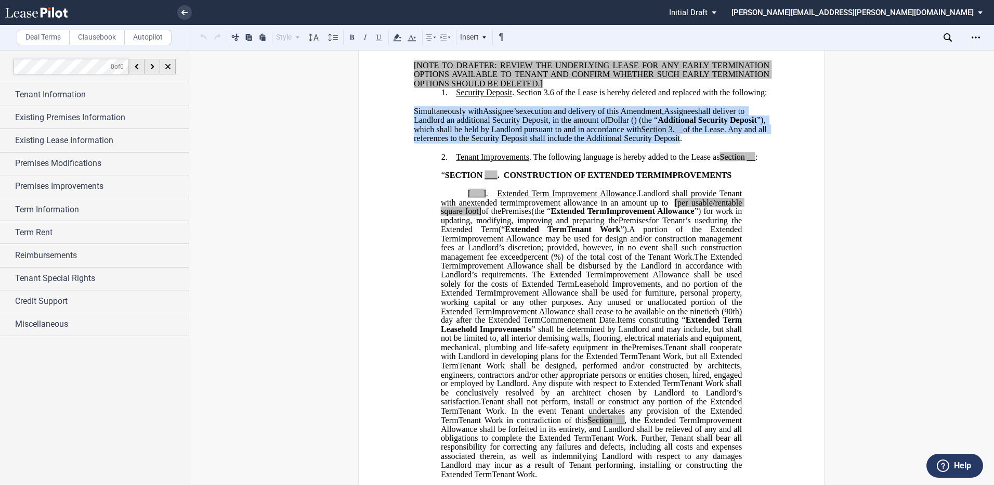
drag, startPoint x: 411, startPoint y: 137, endPoint x: 753, endPoint y: 163, distance: 342.5
click at [753, 143] on p "Simultaneously with Assignee’s Tenant’s execution and delivery of this ﻿ ﻿ Firs…" at bounding box center [592, 125] width 356 height 36
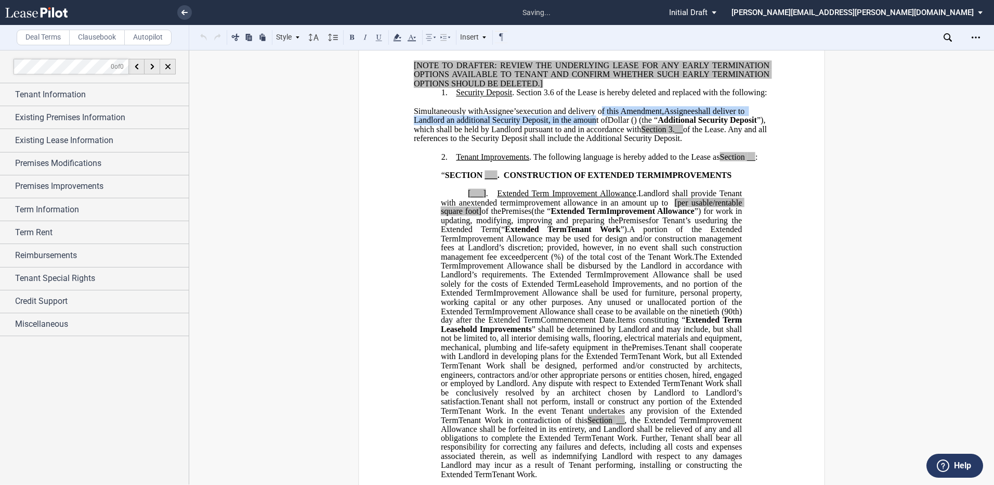
click at [600, 141] on p "Simultaneously with Assignee’s Tenant’s execution and delivery of this ﻿ ﻿ Firs…" at bounding box center [592, 125] width 356 height 36
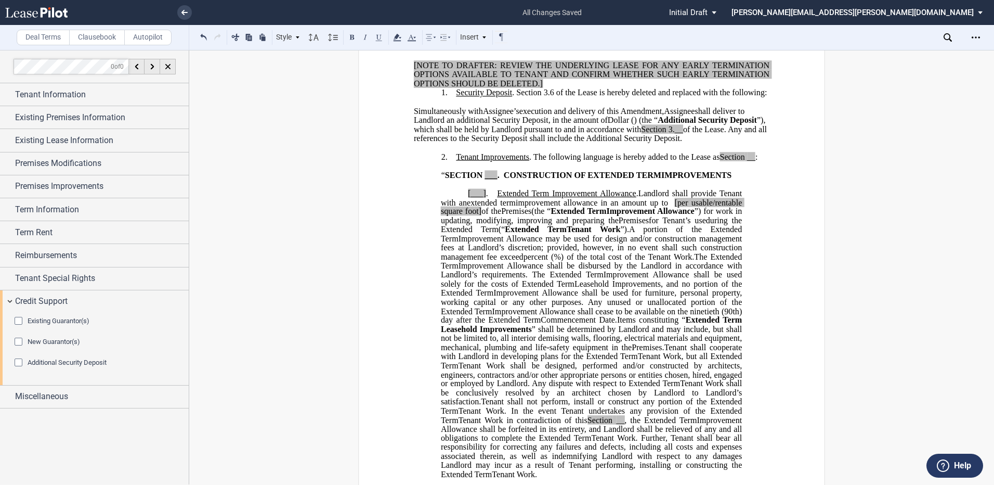
drag, startPoint x: 615, startPoint y: 147, endPoint x: 423, endPoint y: 141, distance: 191.9
click at [414, 137] on p "Simultaneously with Assignee’s Tenant’s execution and delivery of this ﻿ ﻿ Firs…" at bounding box center [592, 125] width 356 height 36
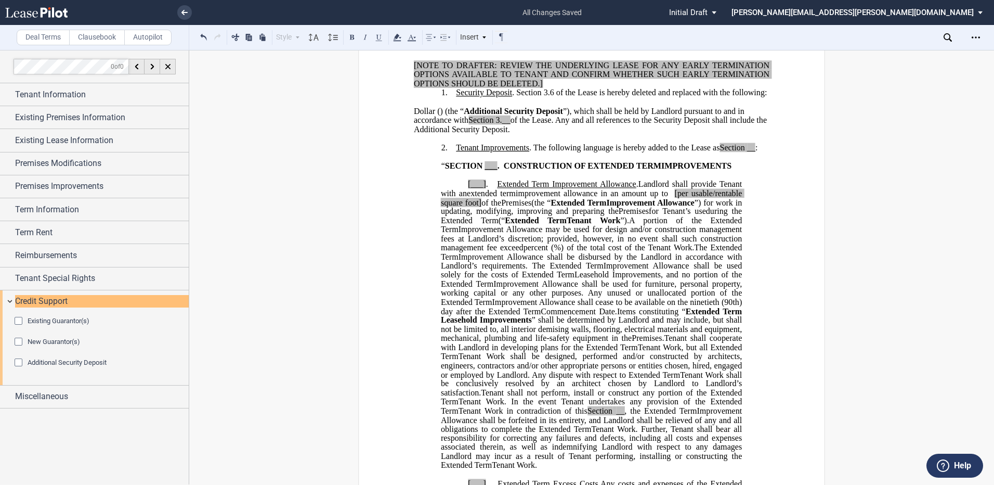
click at [759, 134] on p "﻿ Tenant’s First Tenant ﻿ ﻿ ﻿ and ﻿ ﻿ /100 Dollar s ( ﻿ ﻿ ) (the “ Additional S…" at bounding box center [592, 120] width 356 height 27
click at [435, 35] on icon at bounding box center [431, 37] width 12 height 12
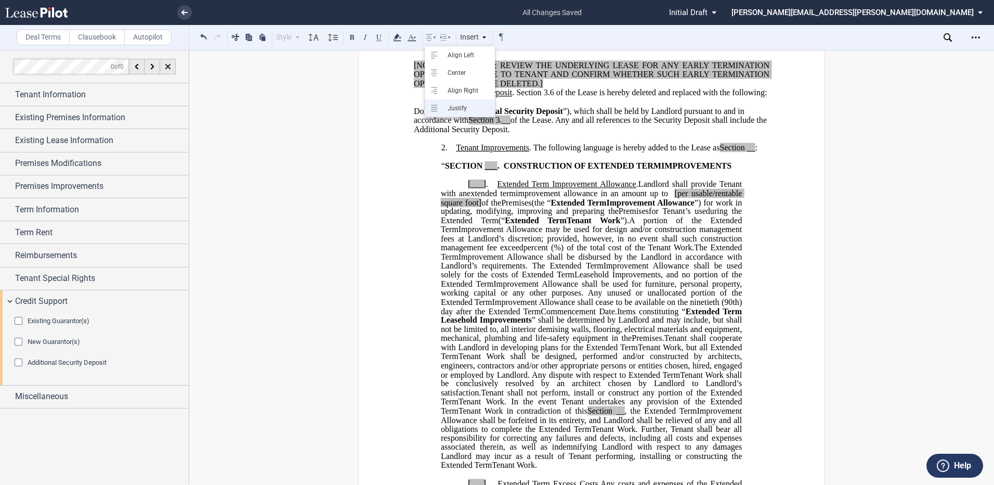
click at [468, 107] on div "Justify" at bounding box center [465, 108] width 47 height 9
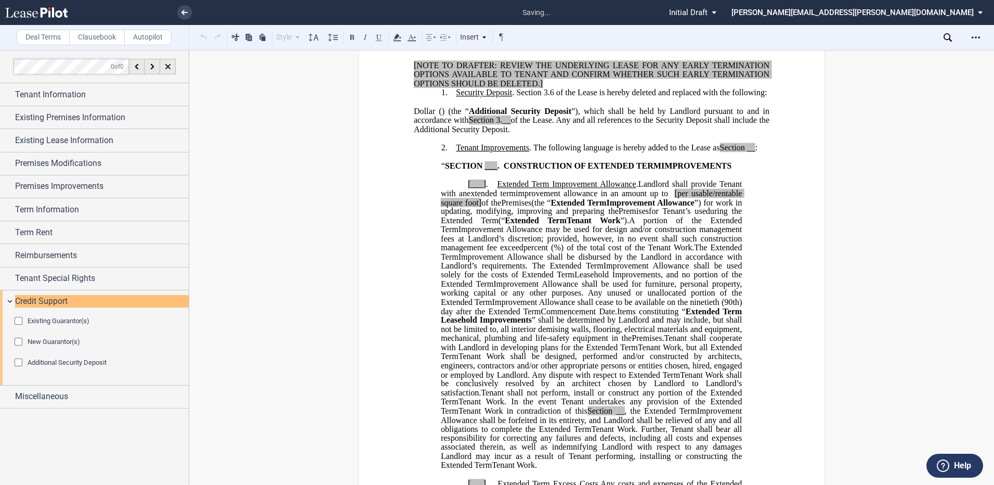
click at [596, 124] on span "”), which shall be held by Landlord pursuant to and in accordance with" at bounding box center [593, 115] width 358 height 18
click at [450, 35] on icon at bounding box center [445, 37] width 12 height 12
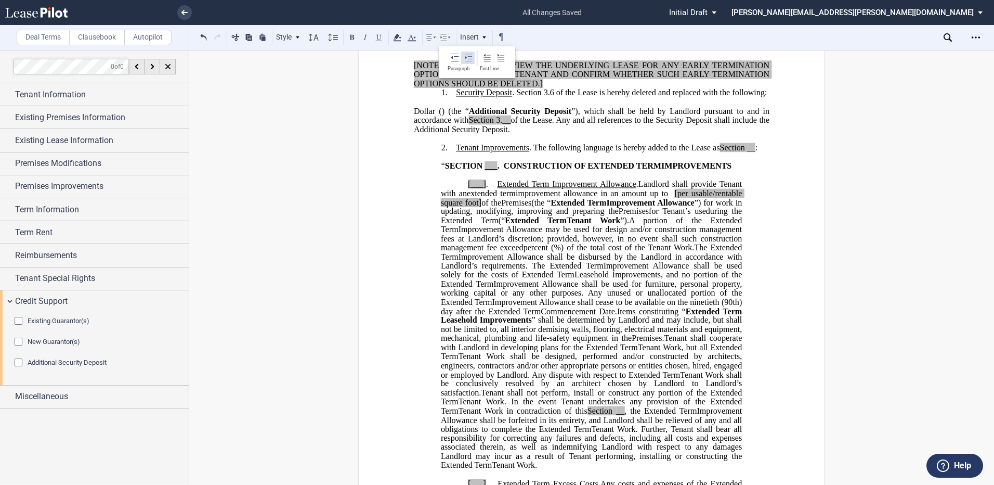
click at [468, 59] on icon at bounding box center [468, 58] width 8 height 8
click at [465, 60] on icon at bounding box center [468, 58] width 8 height 8
click at [543, 124] on span "”), which shall be held by Landlord pursuant to and in accordance with" at bounding box center [606, 115] width 330 height 18
drag, startPoint x: 524, startPoint y: 346, endPoint x: 712, endPoint y: 362, distance: 188.9
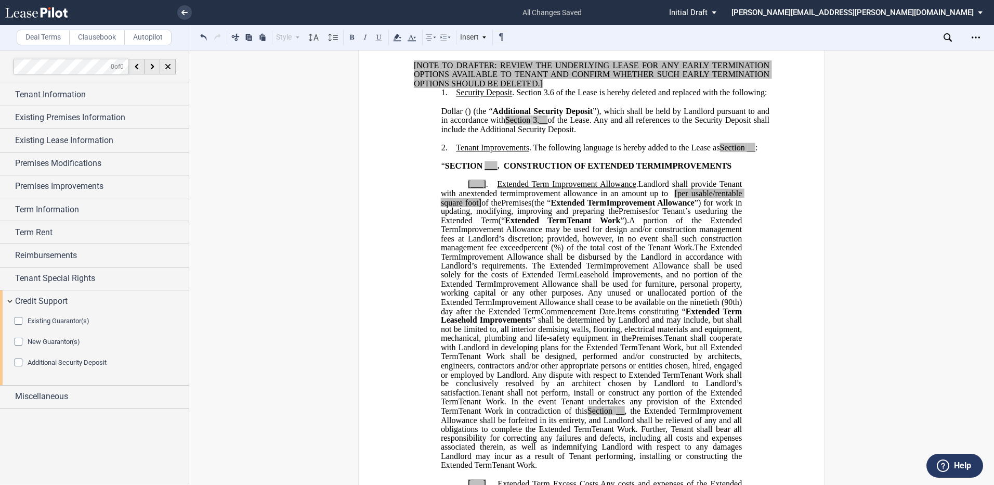
click at [712, 134] on p "﻿ Tenant’s First Tenant ﻿ ﻿ ﻿ and ﻿ ﻿ /100 Dollar s ( ﻿ ﻿ ) (the “ Additional S…" at bounding box center [605, 120] width 328 height 27
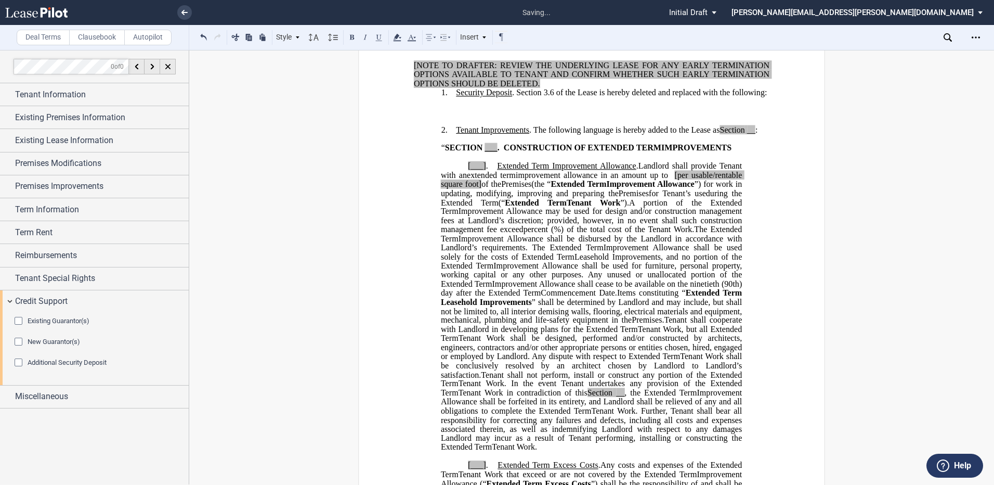
click at [525, 115] on p "﻿ Tenant’s First Tenant ﻿ ﻿ ﻿ and ﻿ ﻿ /100 ﻿ s" at bounding box center [605, 111] width 328 height 9
click at [530, 115] on p "﻿ Tenant’s First Tenant ﻿ ﻿ ﻿. and ﻿ ﻿ /100 ﻿ s" at bounding box center [605, 111] width 328 height 9
click at [428, 37] on icon at bounding box center [431, 37] width 12 height 12
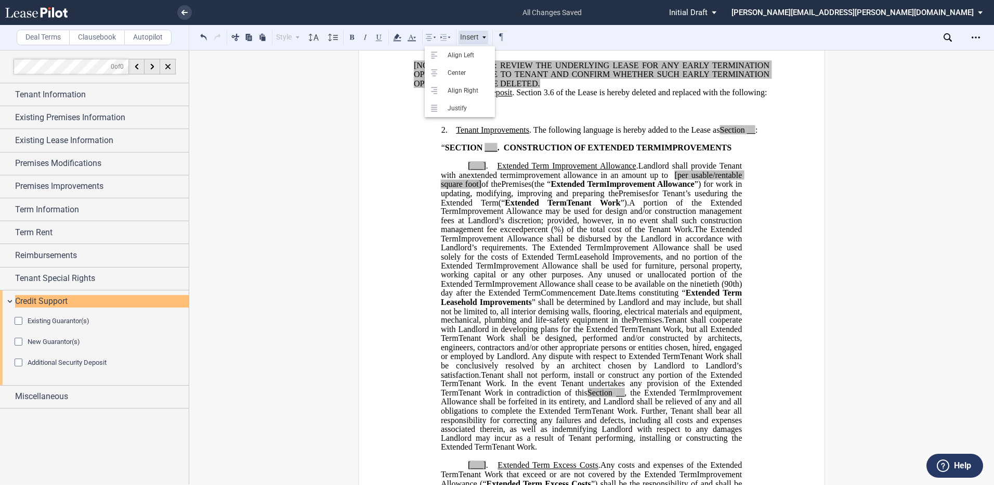
click at [465, 37] on div "Insert" at bounding box center [474, 38] width 30 height 14
click at [446, 34] on icon at bounding box center [445, 37] width 12 height 12
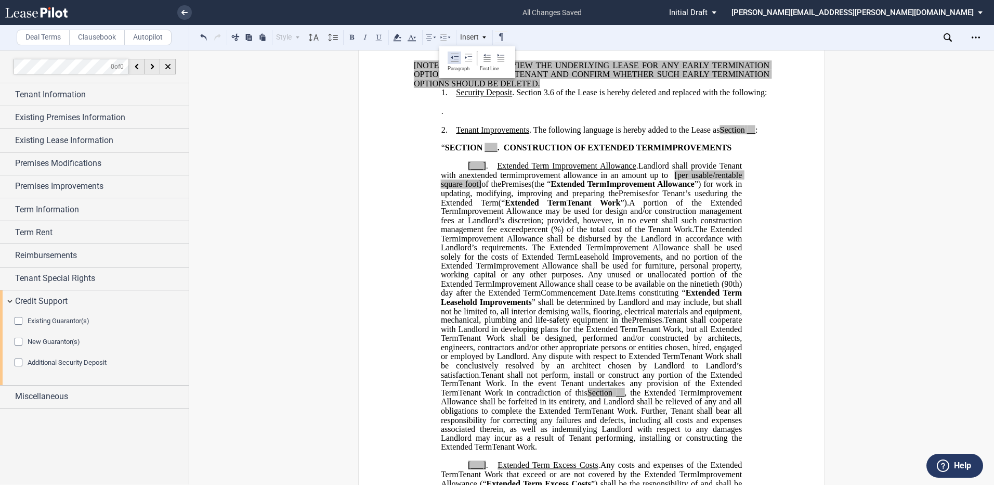
click at [456, 57] on use at bounding box center [455, 58] width 8 height 8
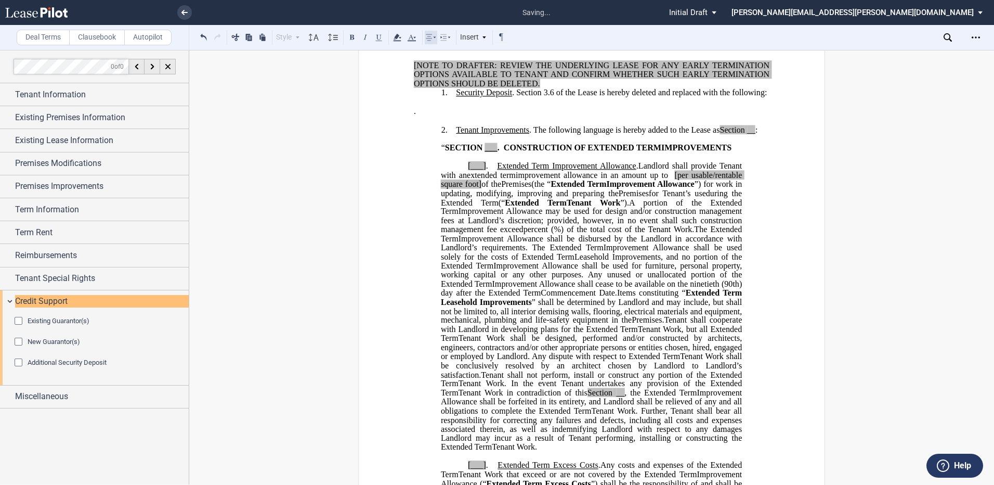
click at [433, 37] on icon at bounding box center [431, 37] width 12 height 12
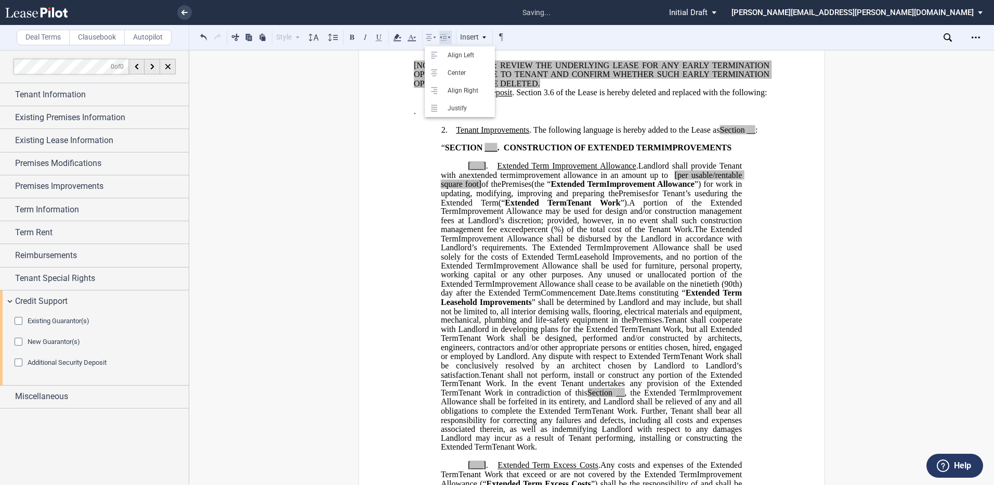
click at [446, 37] on icon at bounding box center [445, 37] width 12 height 12
click at [467, 60] on icon at bounding box center [468, 58] width 8 height 8
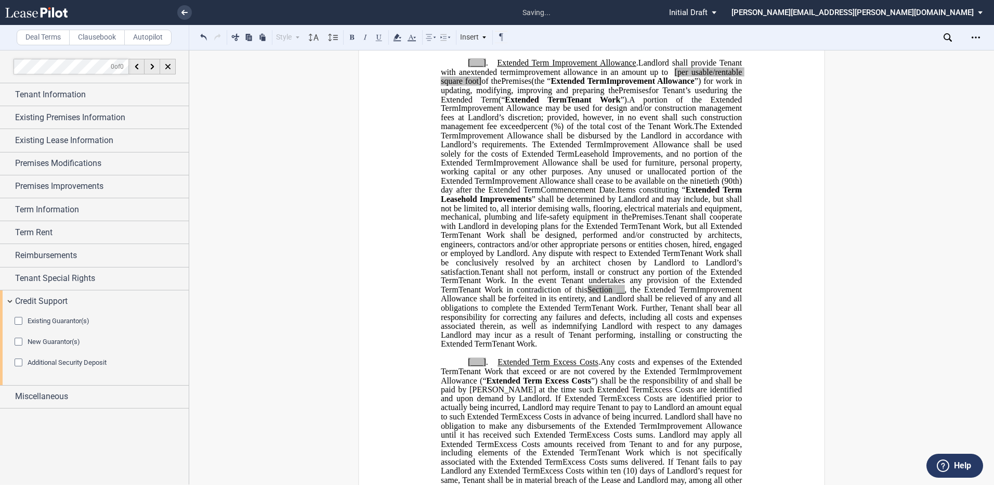
scroll to position [780, 0]
click at [552, 11] on p "﻿ Tenant’s First Tenant ﻿ ﻿ ﻿. and ﻿ ﻿ /100 ﻿ s" at bounding box center [605, 7] width 328 height 9
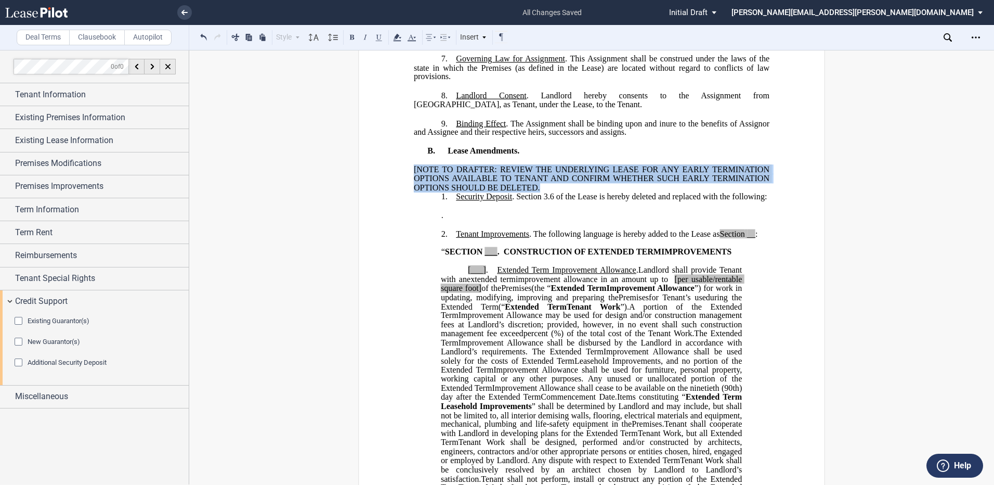
drag, startPoint x: 542, startPoint y: 213, endPoint x: 406, endPoint y: 198, distance: 136.5
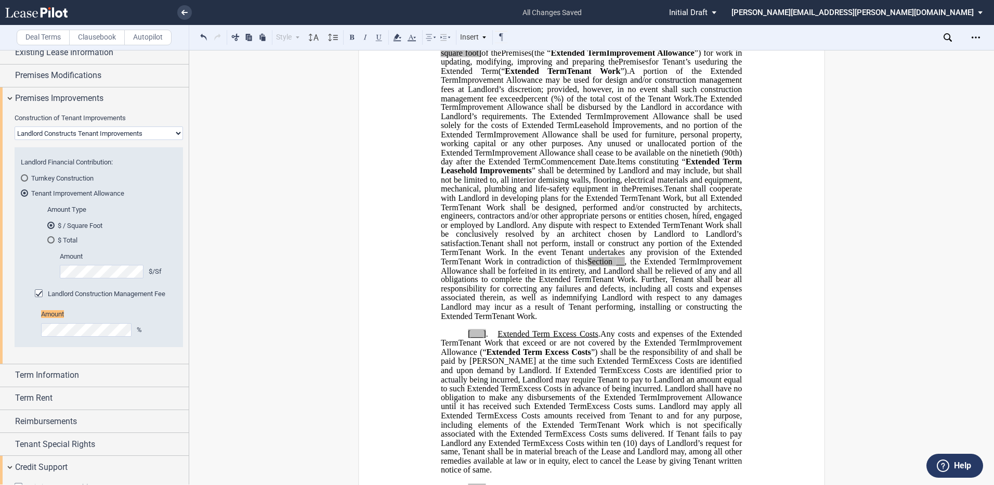
scroll to position [110, 0]
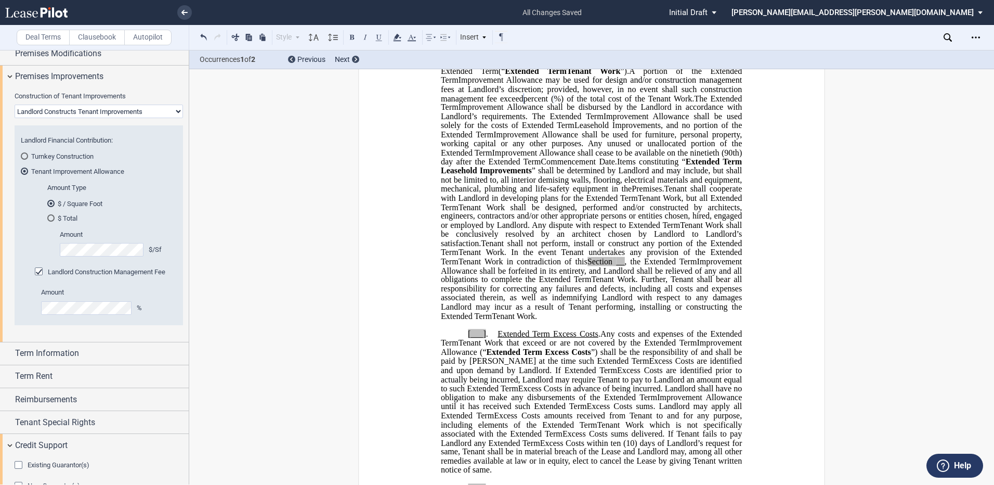
click at [488, 21] on span "___" at bounding box center [491, 16] width 12 height 9
drag, startPoint x: 453, startPoint y: 232, endPoint x: 496, endPoint y: 236, distance: 43.3
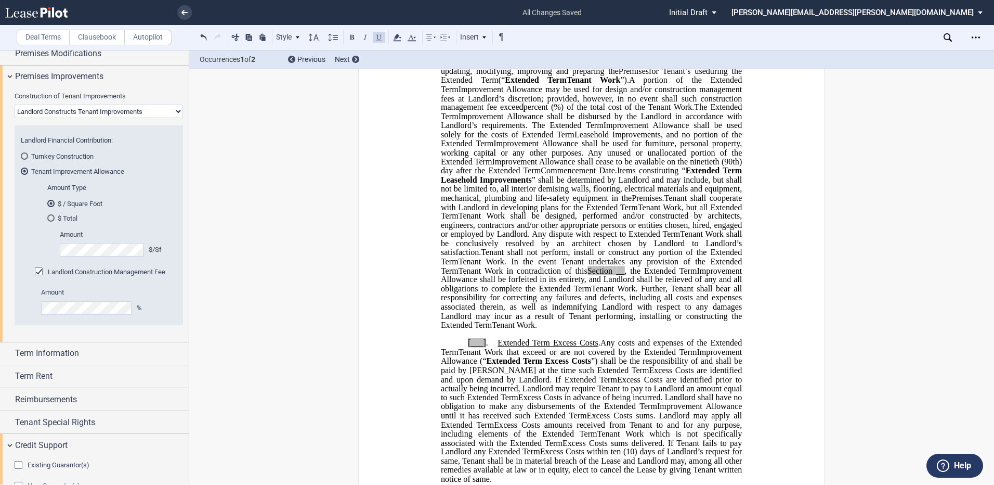
click at [463, 286] on p "[___] . Extended Term Improvement Allowance . Expansion Space Improvement Allow…" at bounding box center [591, 185] width 301 height 290
click at [726, 67] on span "[per usable/rentable square foot]" at bounding box center [592, 57] width 303 height 18
drag, startPoint x: 448, startPoint y: 306, endPoint x: 432, endPoint y: 306, distance: 15.6
click at [432, 306] on div "﻿ !!SET_LEVEL_0!! !!LEASE_LEVEL_1!! 2. Second Extended Term Tenant Improvements…" at bounding box center [592, 465] width 356 height 961
click at [478, 67] on span "per rentable square foot]" at bounding box center [592, 57] width 303 height 18
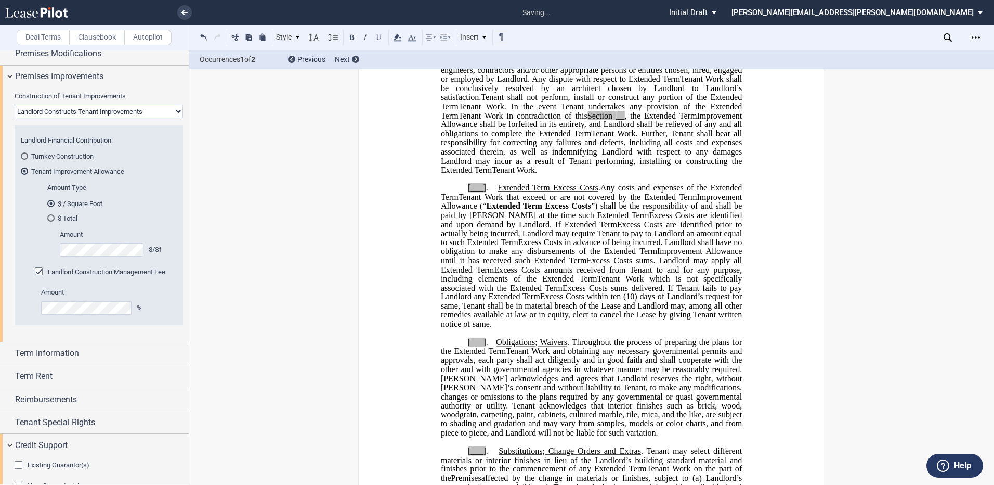
scroll to position [936, 0]
click at [624, 119] on span "__" at bounding box center [620, 114] width 8 height 9
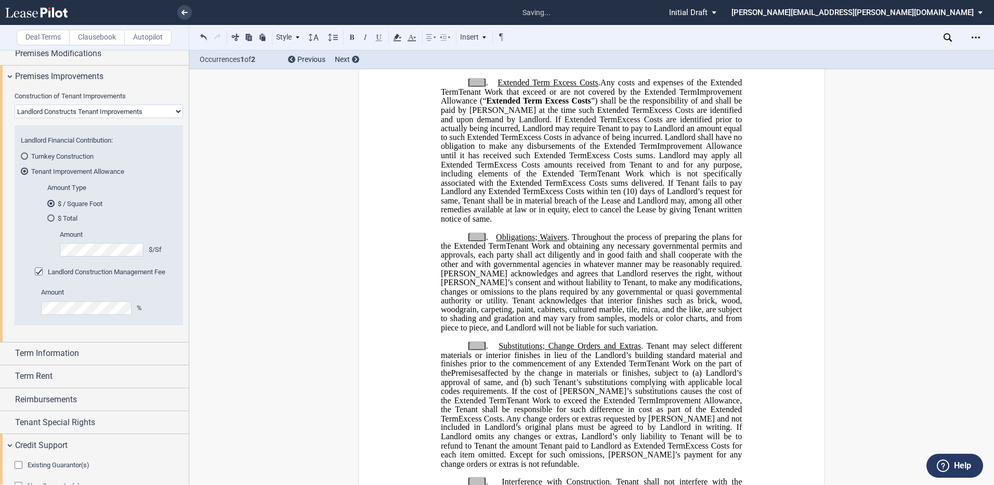
click at [461, 224] on p "[___] . Extended Term Excess Costs . ﻿ ﻿ Extended Term Excess Costs . Expansion…" at bounding box center [591, 151] width 301 height 145
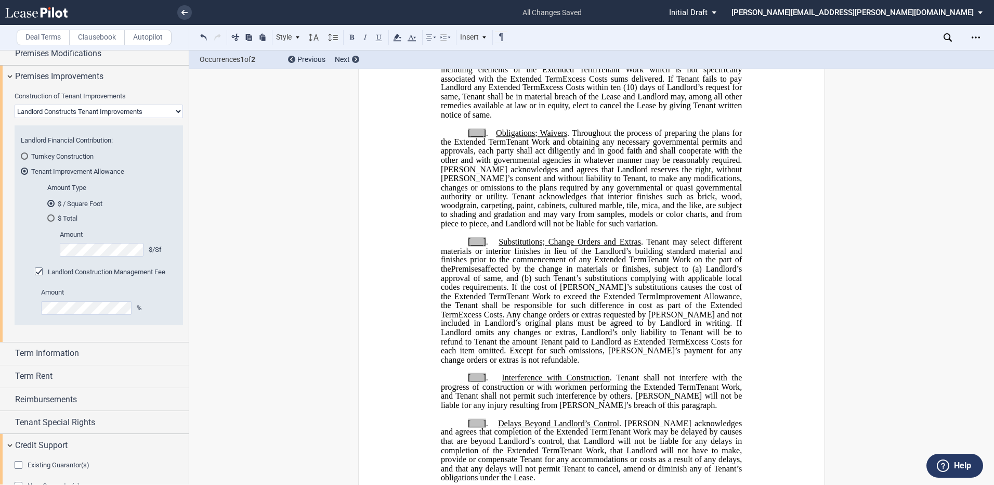
click at [463, 229] on p "[___] . Obligations; Waivers . Throughout the process of preparing the plans fo…" at bounding box center [591, 179] width 301 height 100
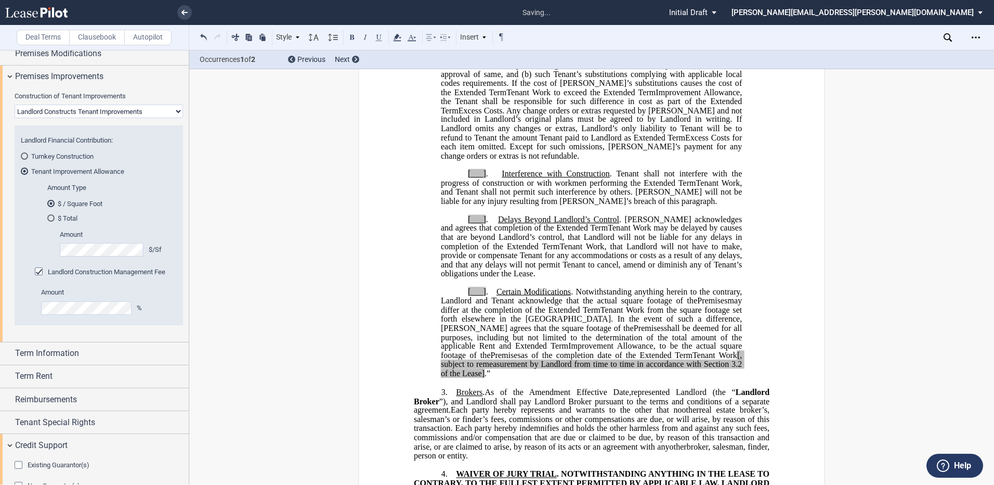
scroll to position [1352, 0]
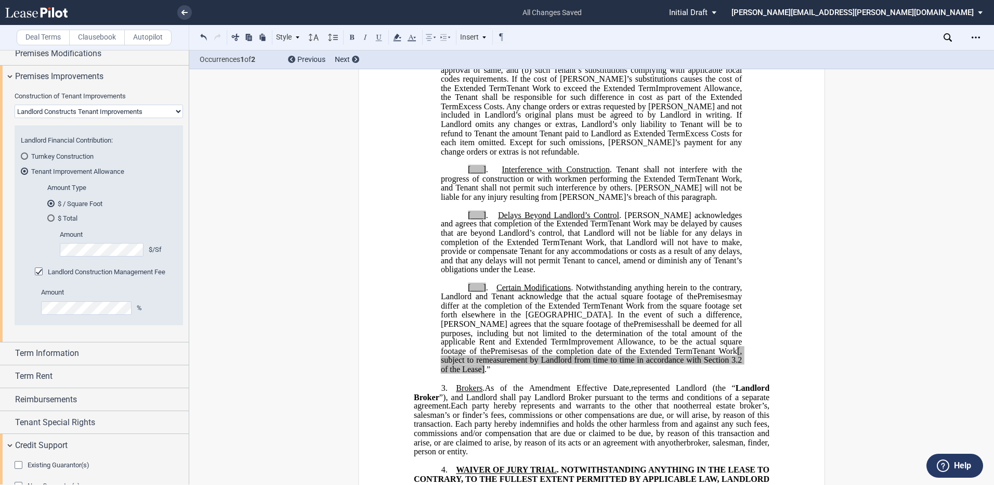
click at [463, 156] on p "[___] . Substitutions; Change Orders and Extras . Tenant may select different m…" at bounding box center [591, 93] width 301 height 127
click at [465, 183] on span "[___] . Interference with Construction . Tenant shall not interfere with the pr…" at bounding box center [592, 174] width 303 height 18
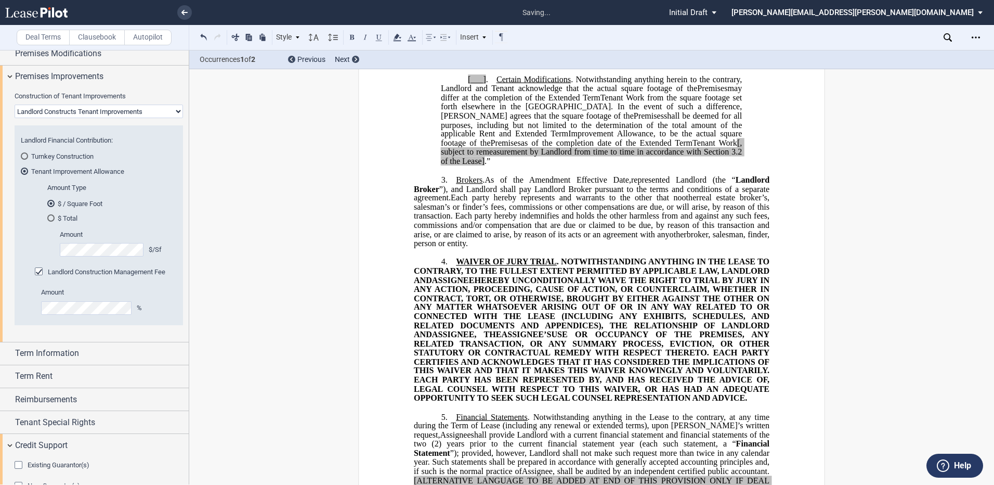
click at [463, 66] on p "[___] . Delays Beyond Landlord’s Control . Tenant acknowledges and agrees that …" at bounding box center [591, 34] width 301 height 63
click at [462, 166] on p "[___] . Certain Modifications . Notwithstanding anything herein to the contrary…" at bounding box center [591, 120] width 301 height 90
click at [697, 156] on span "[, subject to remeasurement by Landlord from time to time in accordance with Se…" at bounding box center [592, 147] width 303 height 18
click at [458, 165] on span "3.2 of the Lease]" at bounding box center [592, 156] width 303 height 18
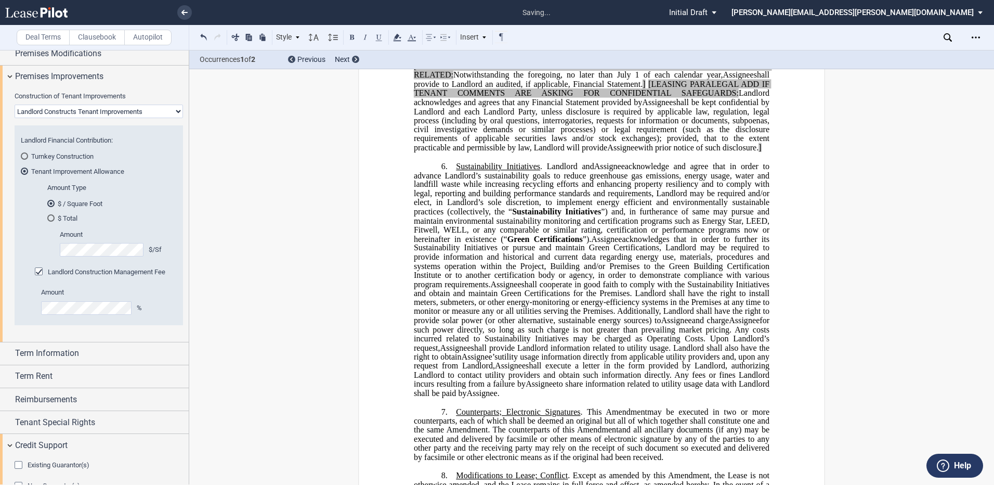
scroll to position [2028, 0]
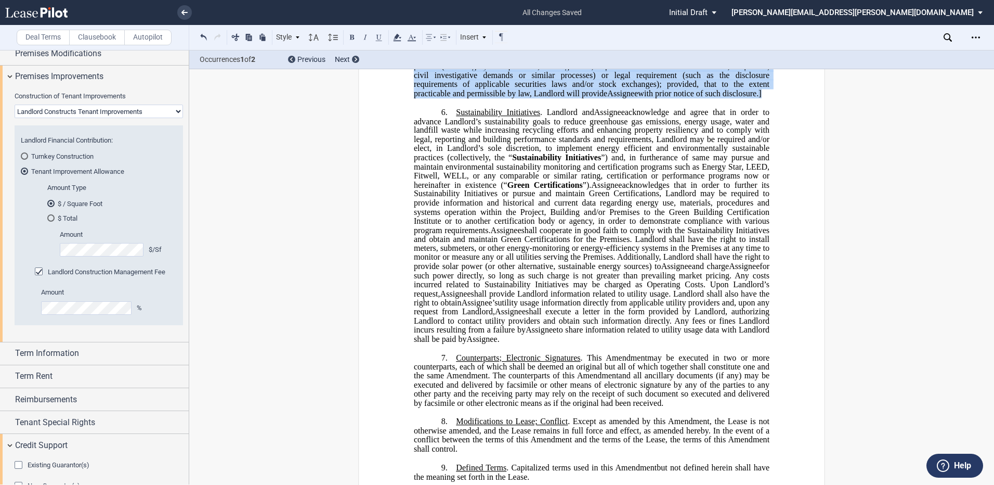
drag, startPoint x: 412, startPoint y: 273, endPoint x: 762, endPoint y: 355, distance: 358.7
click at [762, 98] on p "5. Financial Statements . Notwithstanding anything in the Lease to the contrary…" at bounding box center [592, 21] width 356 height 154
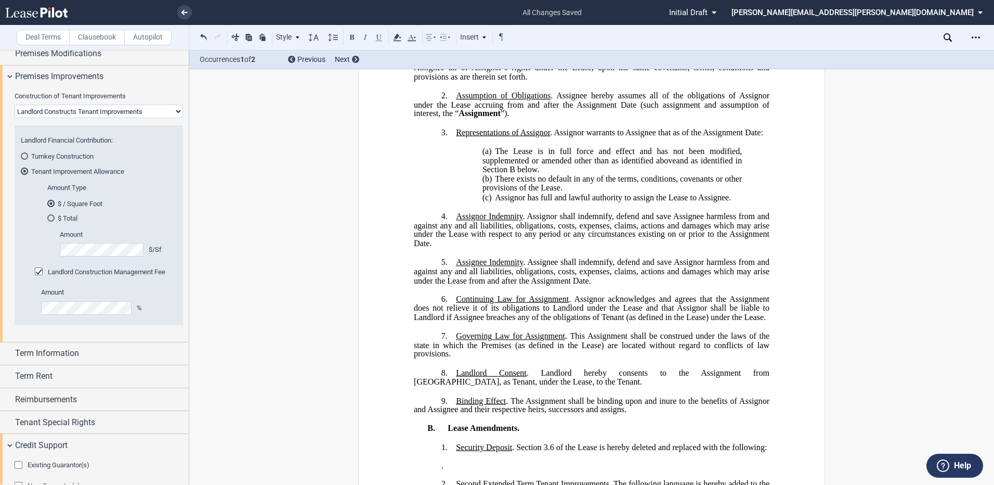
scroll to position [0, 0]
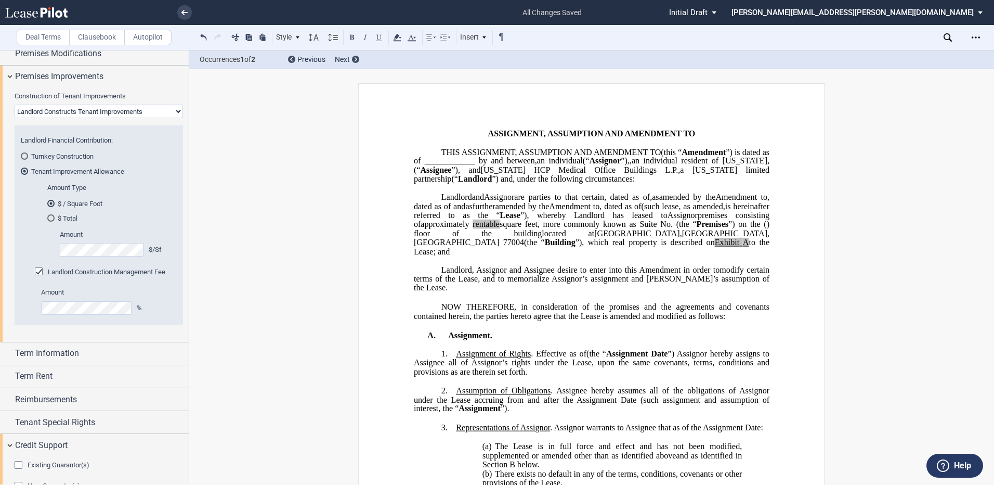
click at [576, 247] on span "”), which real property is described on" at bounding box center [645, 242] width 139 height 9
click at [691, 302] on p "﻿" at bounding box center [592, 297] width 356 height 9
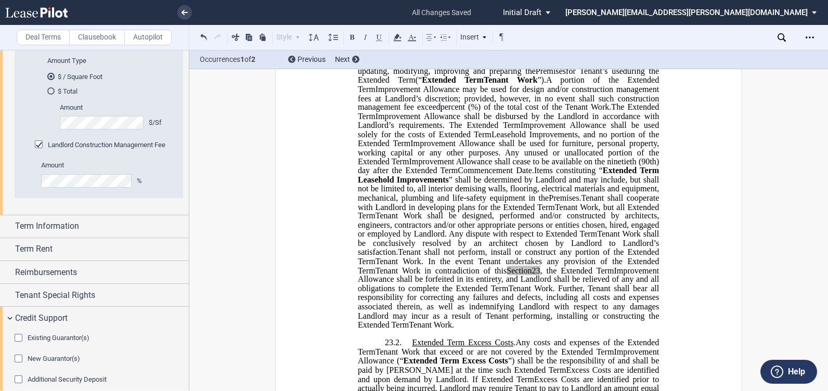
scroll to position [271, 0]
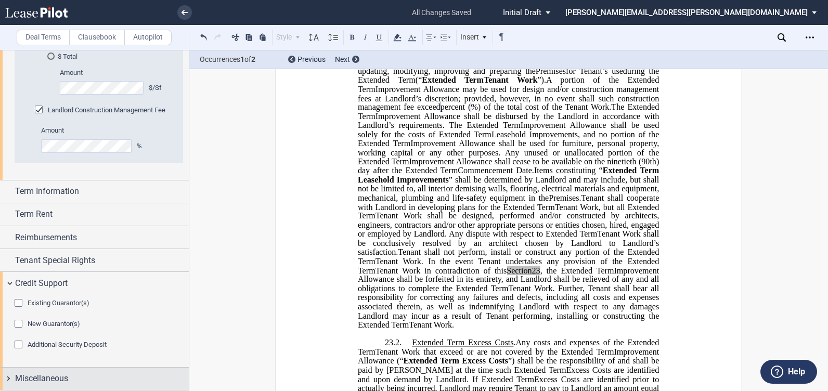
click at [8, 383] on div "Miscellaneous" at bounding box center [94, 379] width 189 height 22
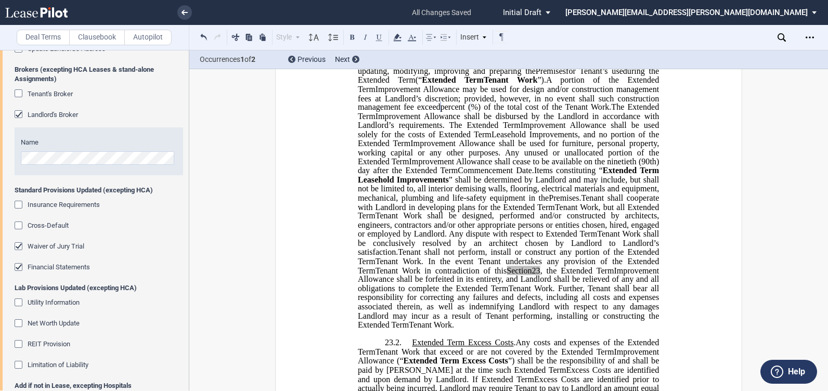
click at [19, 266] on div "Financial Statements" at bounding box center [20, 268] width 10 height 10
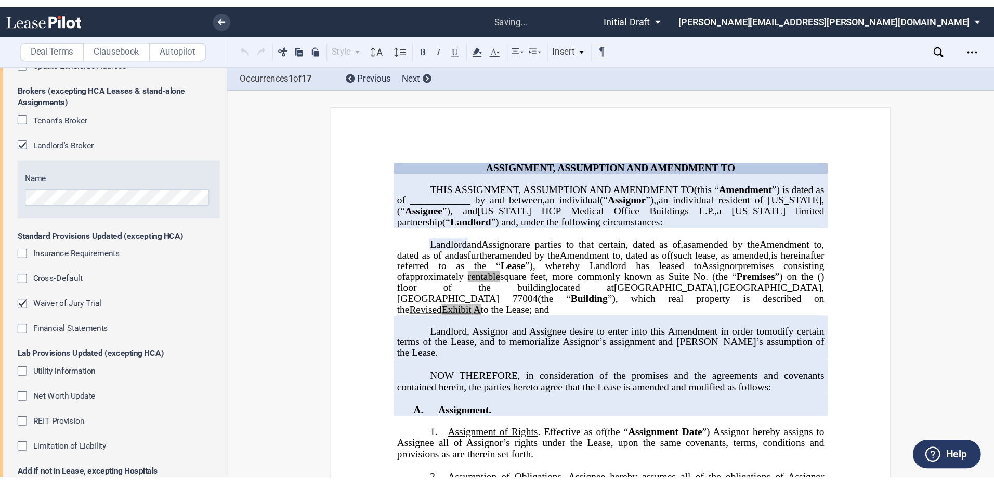
scroll to position [0, 0]
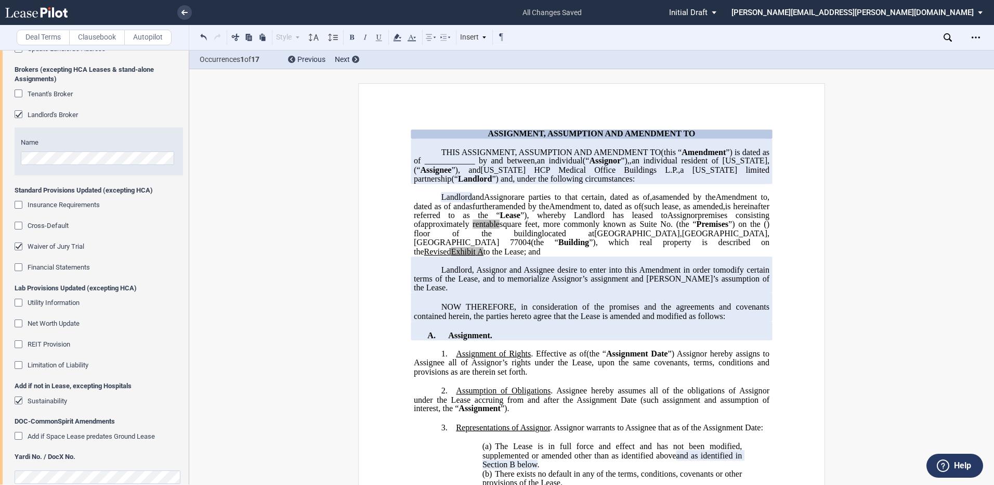
click at [15, 203] on div "Insurance Requirements" at bounding box center [20, 206] width 10 height 10
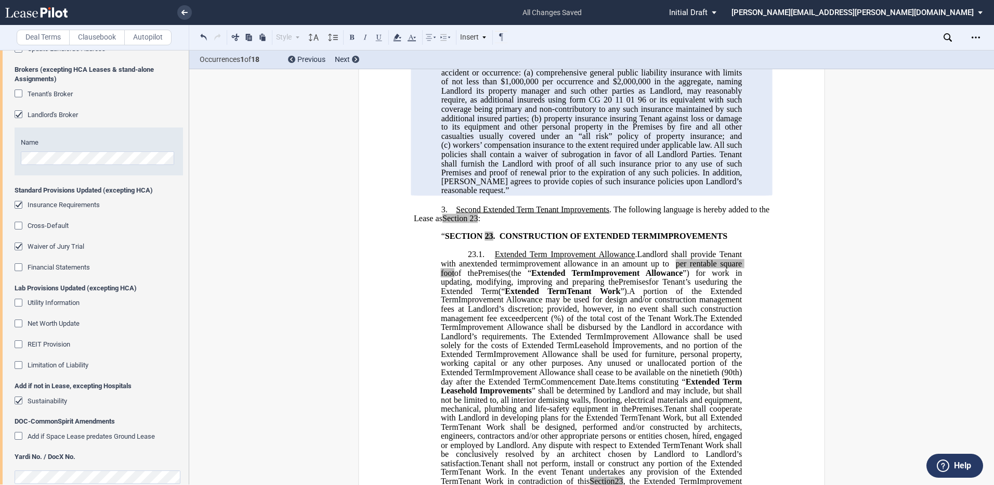
scroll to position [780, 0]
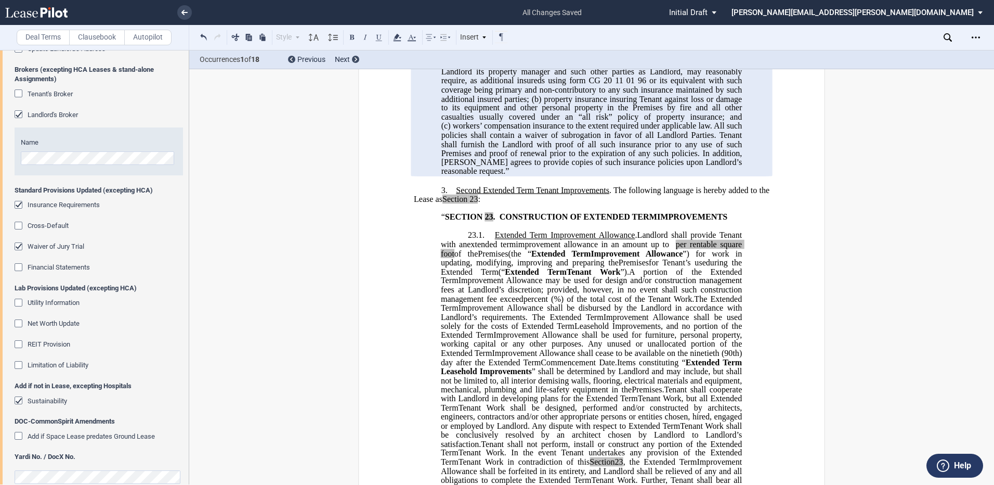
click at [16, 206] on div "Insurance Requirements" at bounding box center [20, 206] width 10 height 10
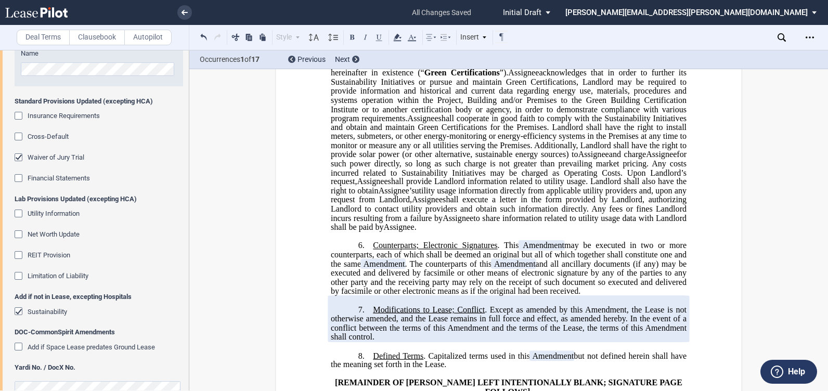
scroll to position [746, 0]
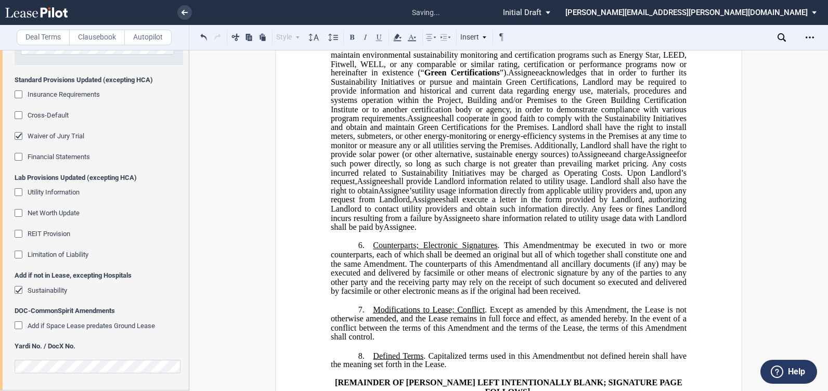
click at [115, 34] on label "Clausebook" at bounding box center [97, 38] width 56 height 16
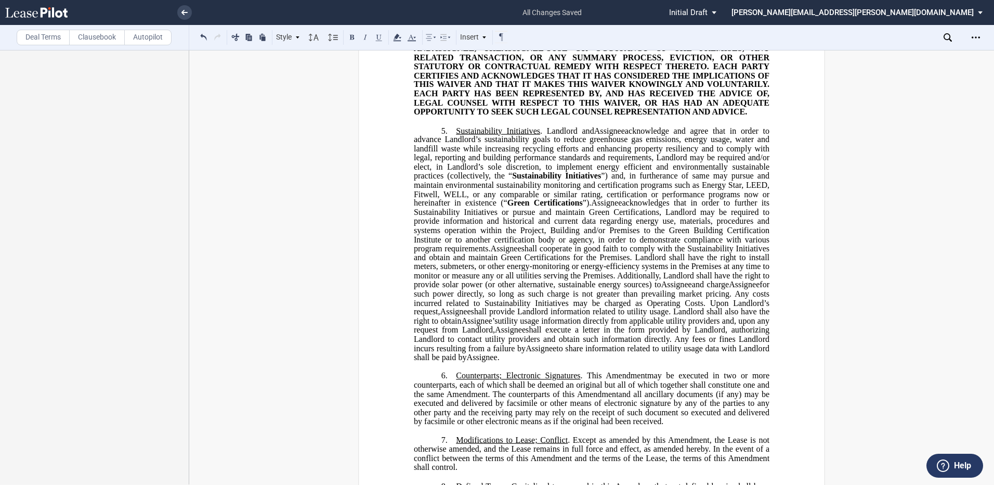
scroll to position [1768, 0]
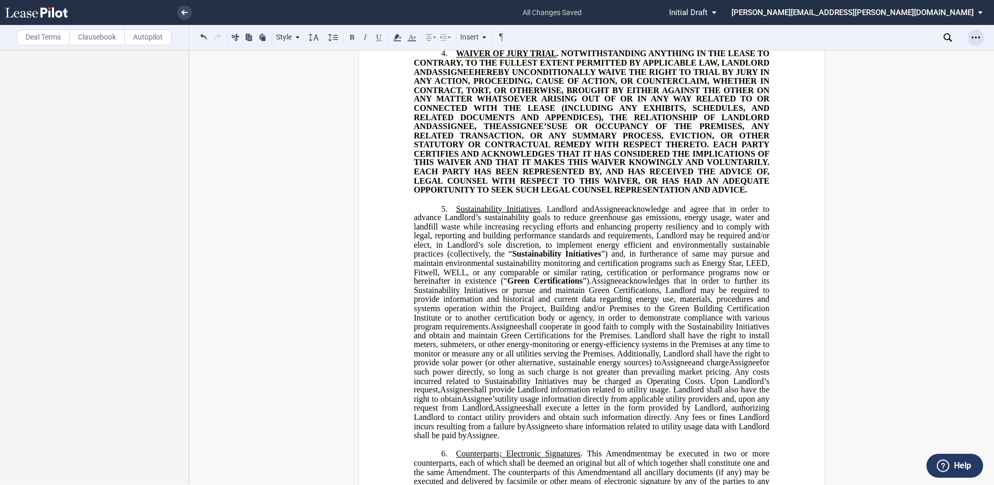
click at [976, 38] on use "Open Lease options menu" at bounding box center [976, 37] width 8 height 2
click at [884, 58] on div "Download" at bounding box center [915, 55] width 127 height 9
click at [47, 37] on label "Deal Terms" at bounding box center [43, 38] width 53 height 16
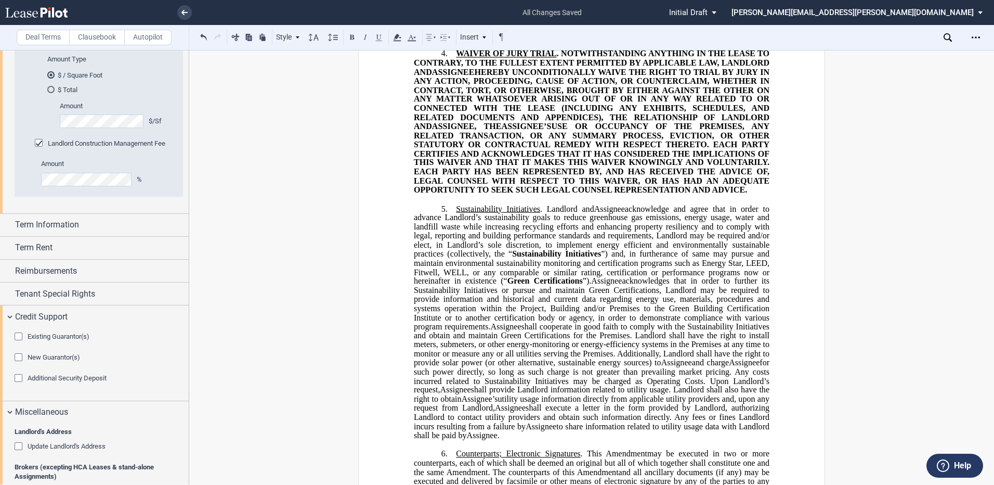
scroll to position [260, 0]
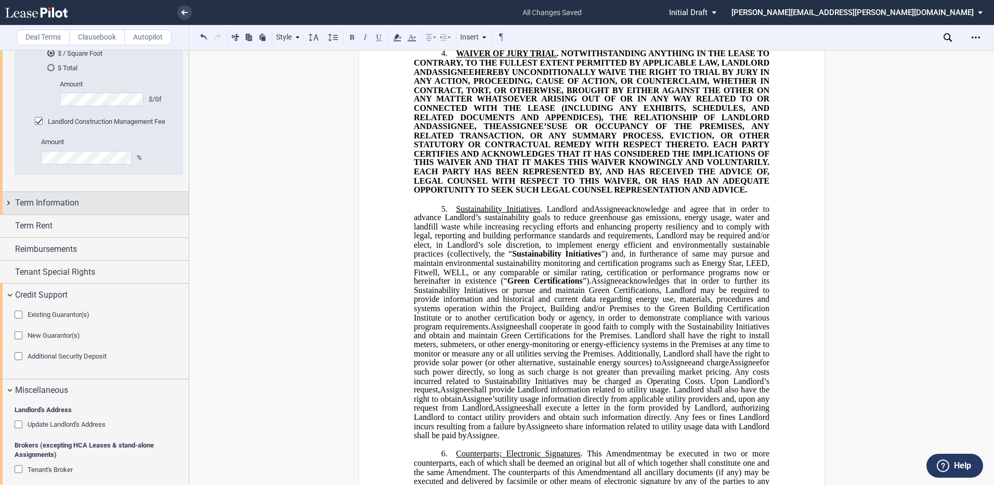
click at [9, 203] on div "Term Information" at bounding box center [94, 203] width 189 height 22
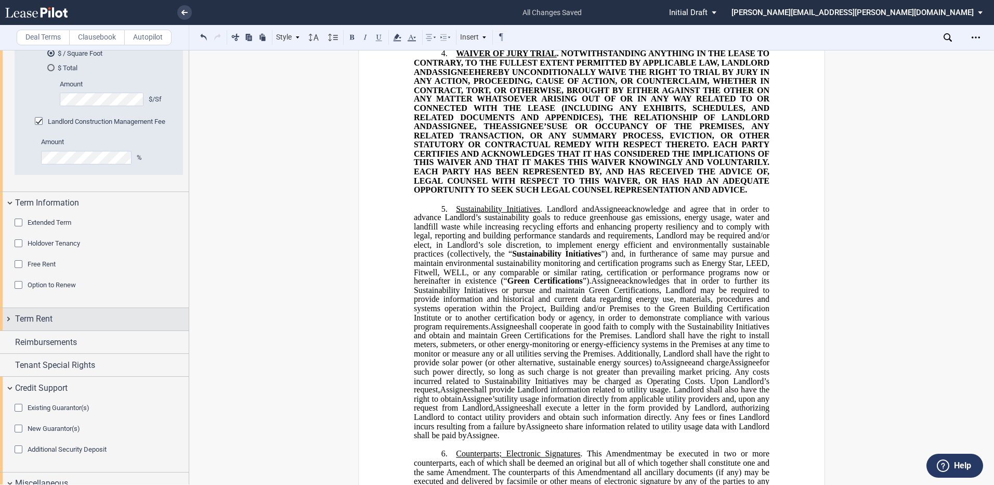
click at [10, 317] on div "Term Rent" at bounding box center [94, 319] width 189 height 22
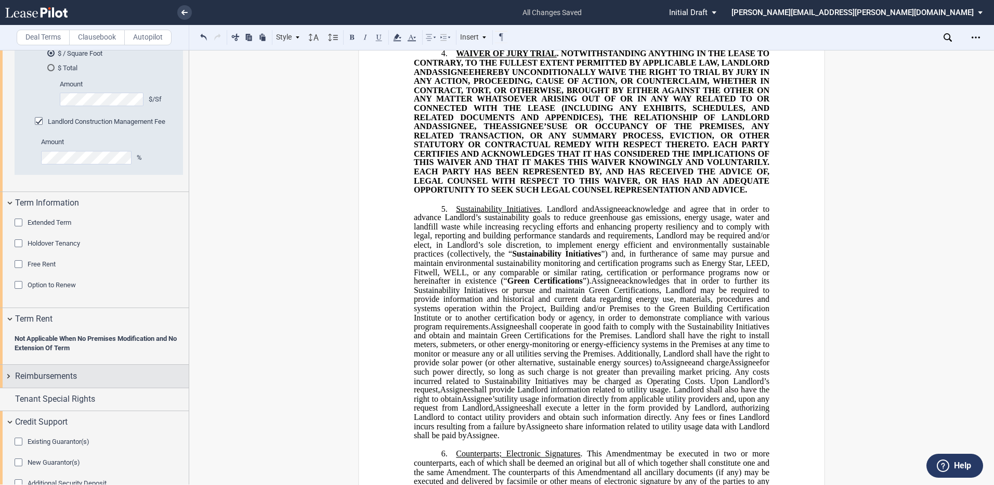
scroll to position [416, 0]
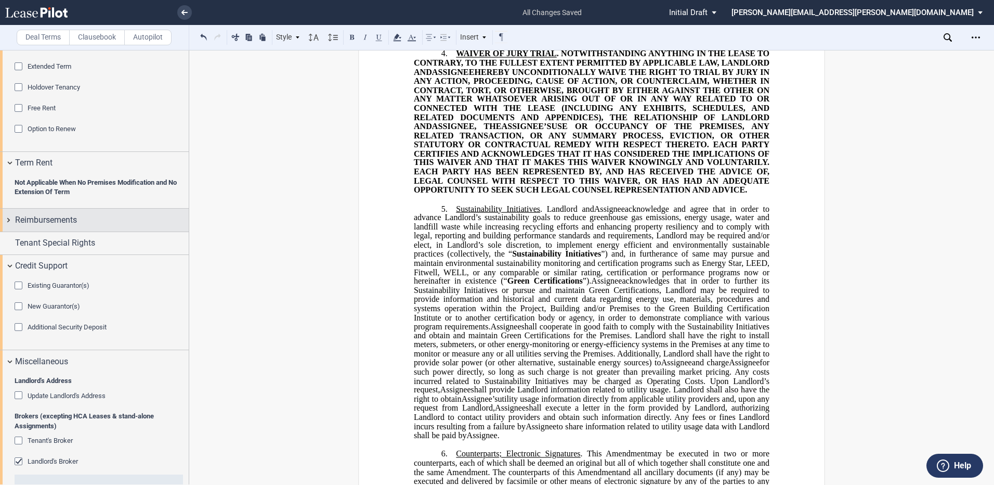
click at [7, 226] on div "Reimbursements" at bounding box center [94, 219] width 189 height 22
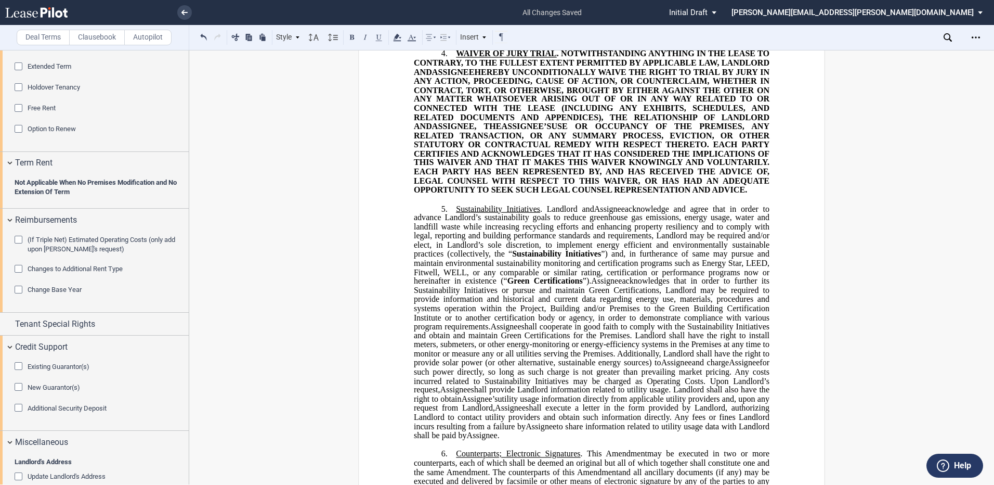
click at [19, 289] on div "Change Base Year" at bounding box center [20, 290] width 10 height 10
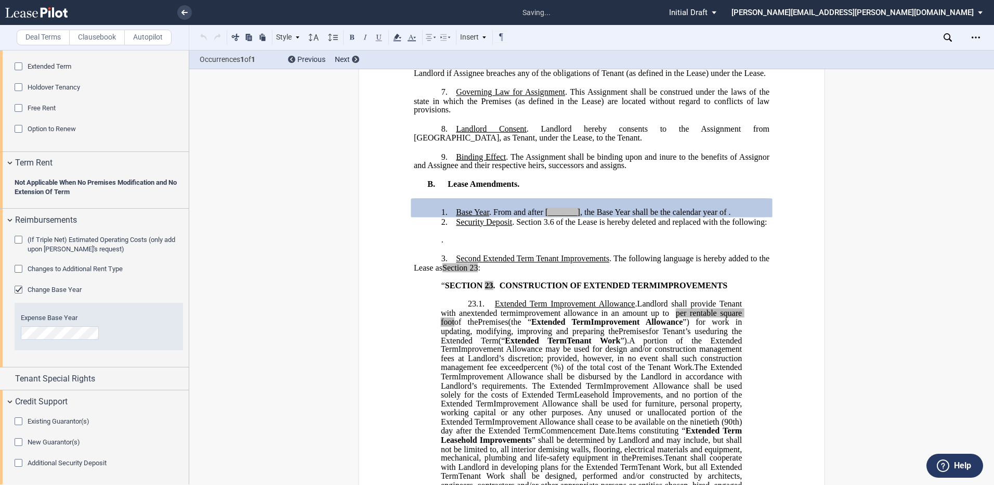
scroll to position [539, 0]
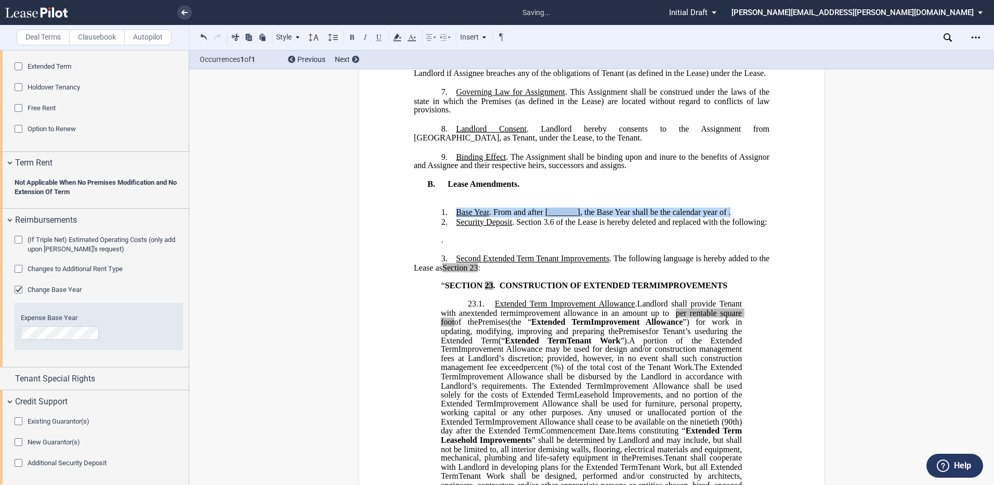
drag, startPoint x: 750, startPoint y: 240, endPoint x: 454, endPoint y: 240, distance: 296.3
click at [454, 217] on p "1. Base Year . From and after [_______] , the Base Year shall be the calendar y…" at bounding box center [592, 212] width 356 height 10
click at [551, 217] on span "[_______]" at bounding box center [562, 211] width 35 height 9
click at [554, 217] on span "[_______]" at bounding box center [562, 211] width 35 height 9
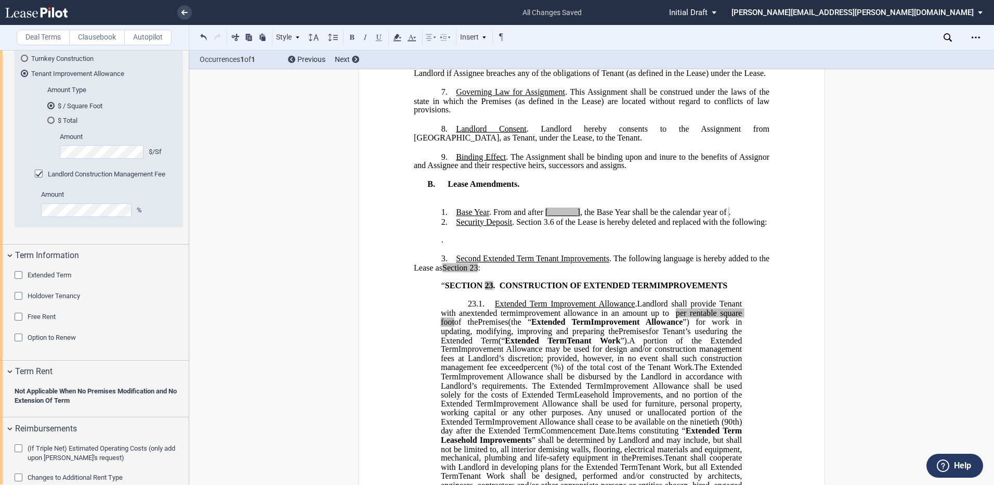
scroll to position [208, 0]
drag, startPoint x: 20, startPoint y: 275, endPoint x: 35, endPoint y: 315, distance: 42.8
click at [20, 274] on div "Extended Term" at bounding box center [20, 275] width 10 height 10
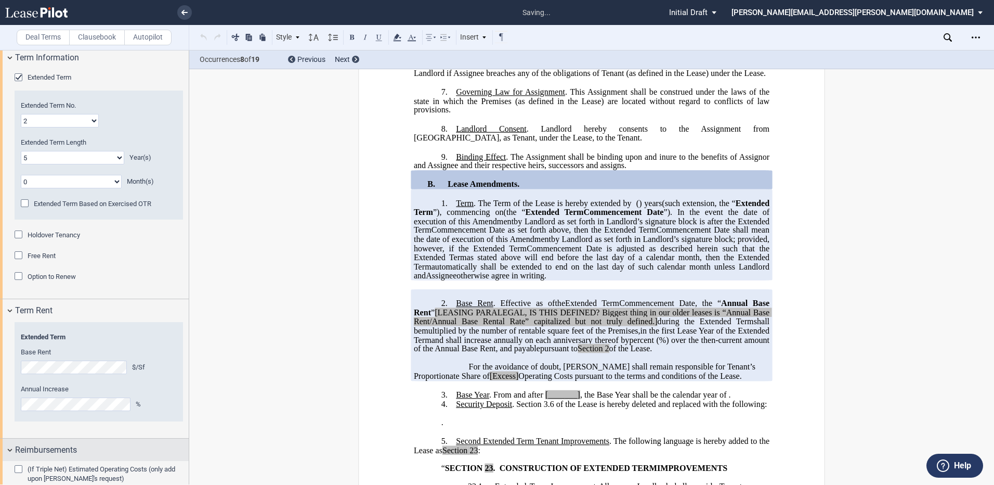
scroll to position [416, 0]
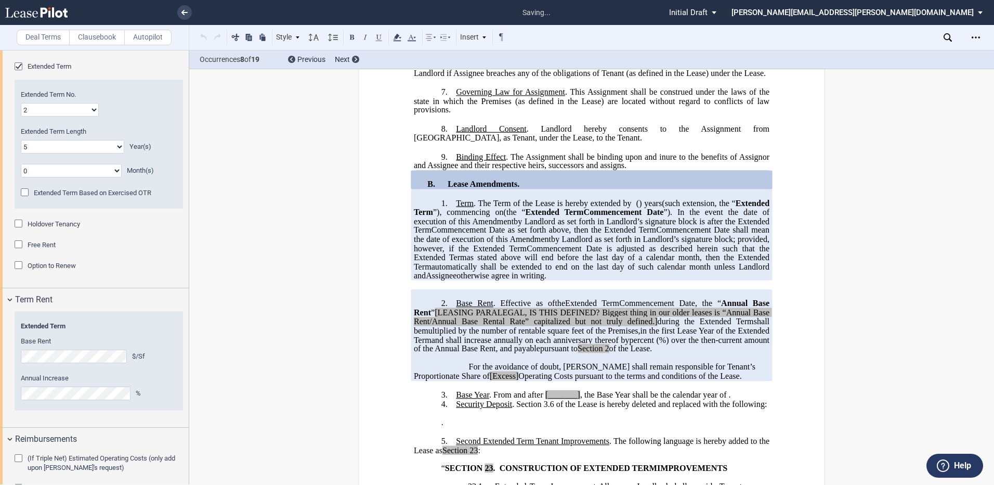
click at [632, 362] on p at bounding box center [592, 358] width 356 height 9
click at [974, 35] on icon "Open Lease options menu" at bounding box center [976, 37] width 8 height 8
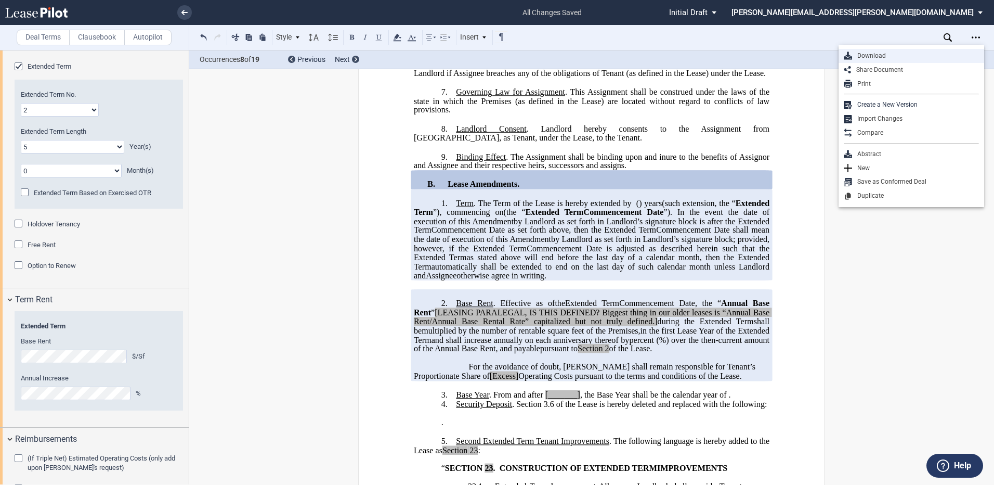
click at [879, 57] on div "Download" at bounding box center [915, 55] width 127 height 9
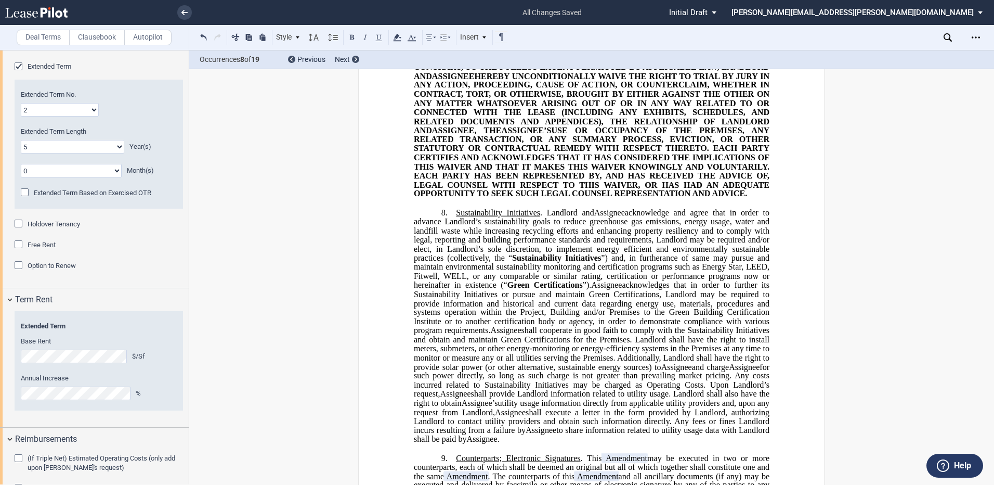
scroll to position [1940, 0]
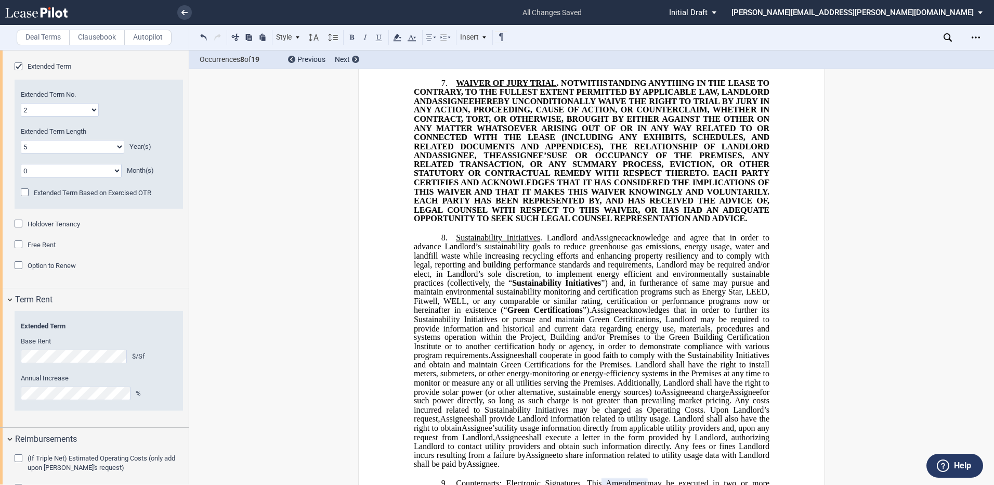
click at [596, 59] on span "real estate broker’s, salesman’s or finder’s fees, commissions or other compens…" at bounding box center [593, 36] width 358 height 45
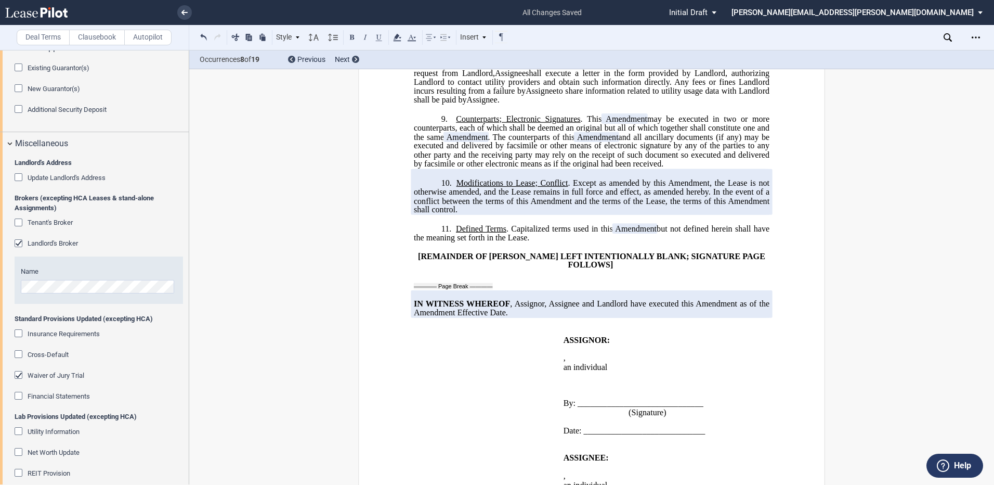
scroll to position [1133, 0]
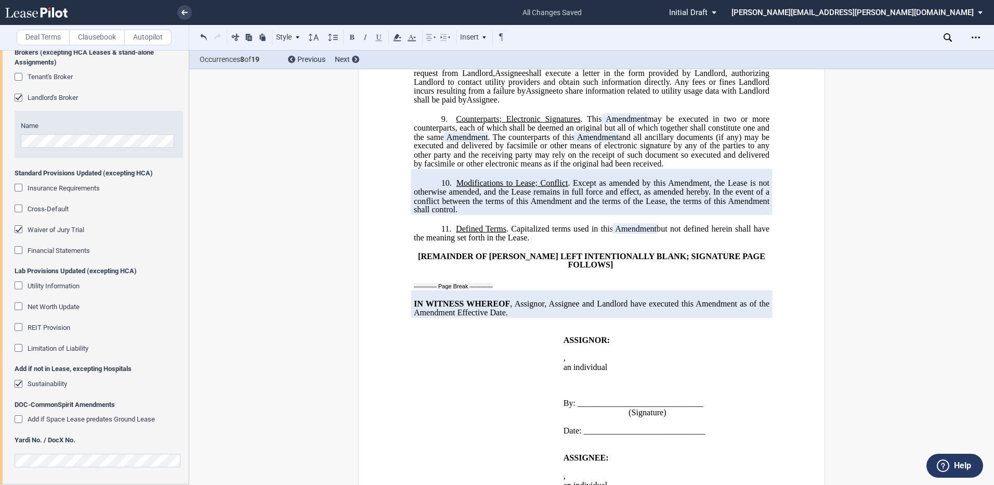
click at [18, 77] on div "Tenant's Broker" at bounding box center [20, 78] width 10 height 10
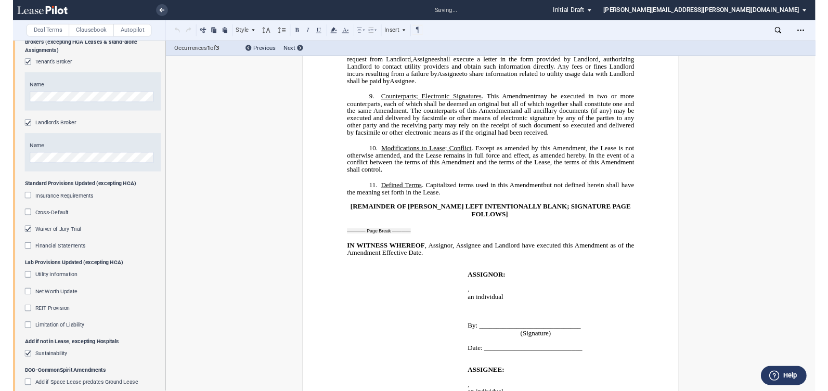
scroll to position [1986, 0]
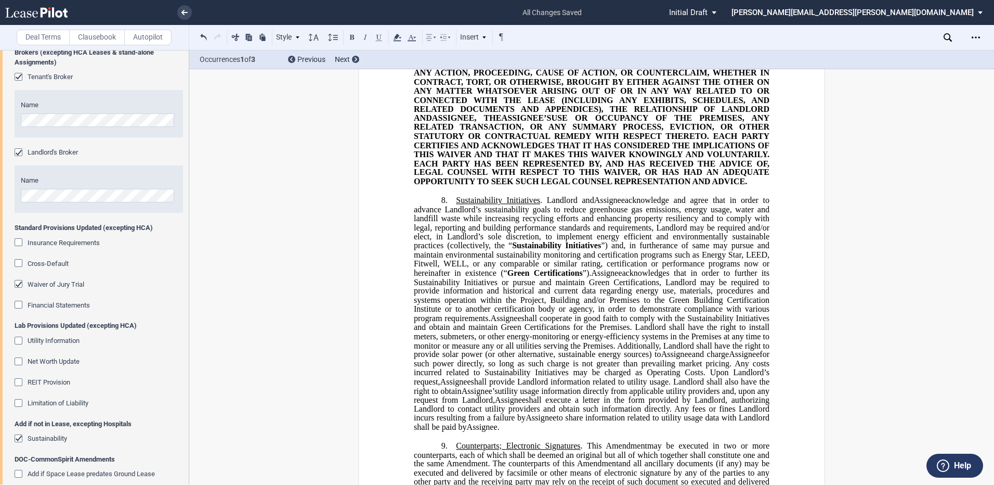
drag, startPoint x: 482, startPoint y: 225, endPoint x: 428, endPoint y: 297, distance: 90.3
